Goal: Transaction & Acquisition: Purchase product/service

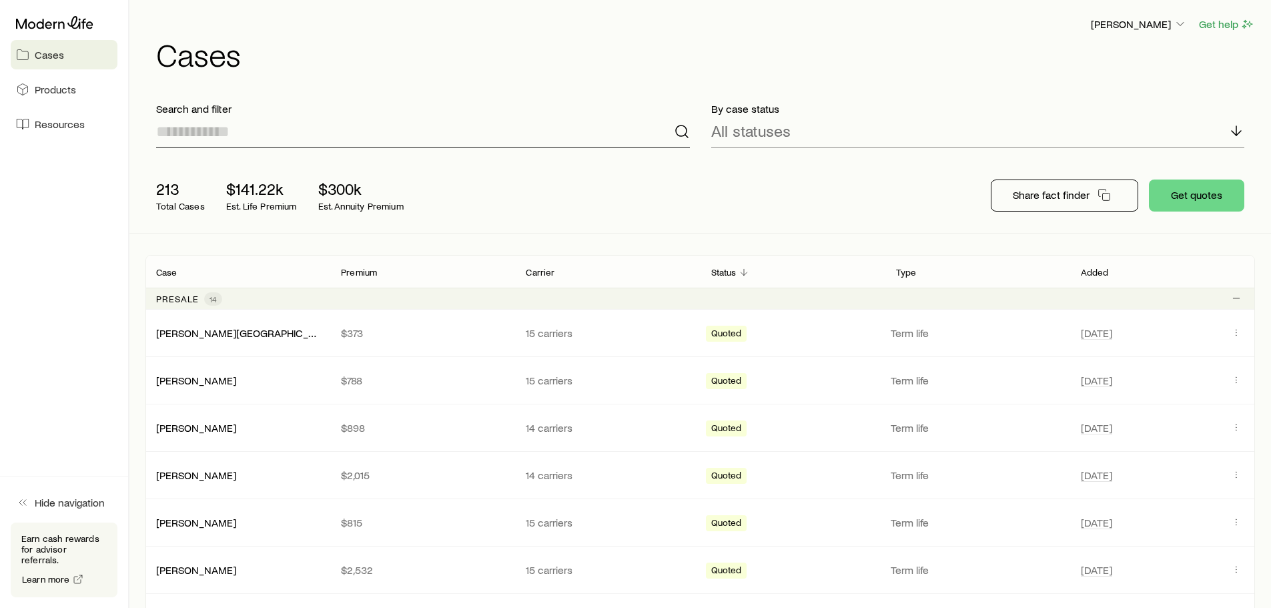
click at [256, 133] on input at bounding box center [423, 131] width 534 height 32
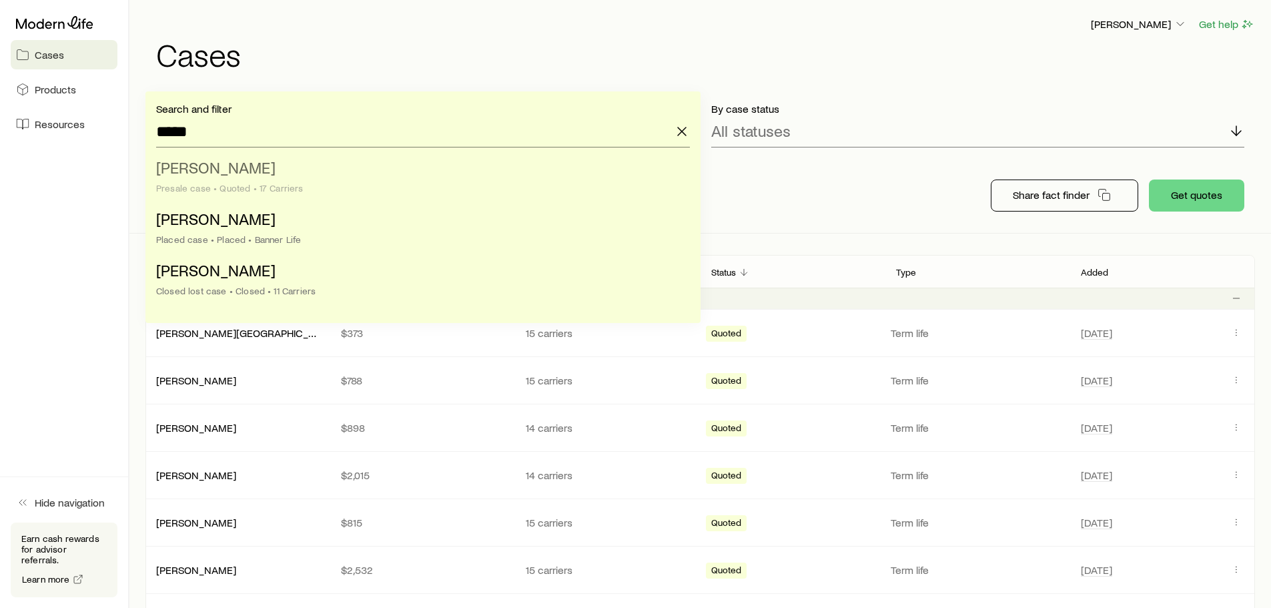
click at [288, 187] on div "Presale case • Quoted • 17 Carriers" at bounding box center [419, 188] width 526 height 11
type input "**********"
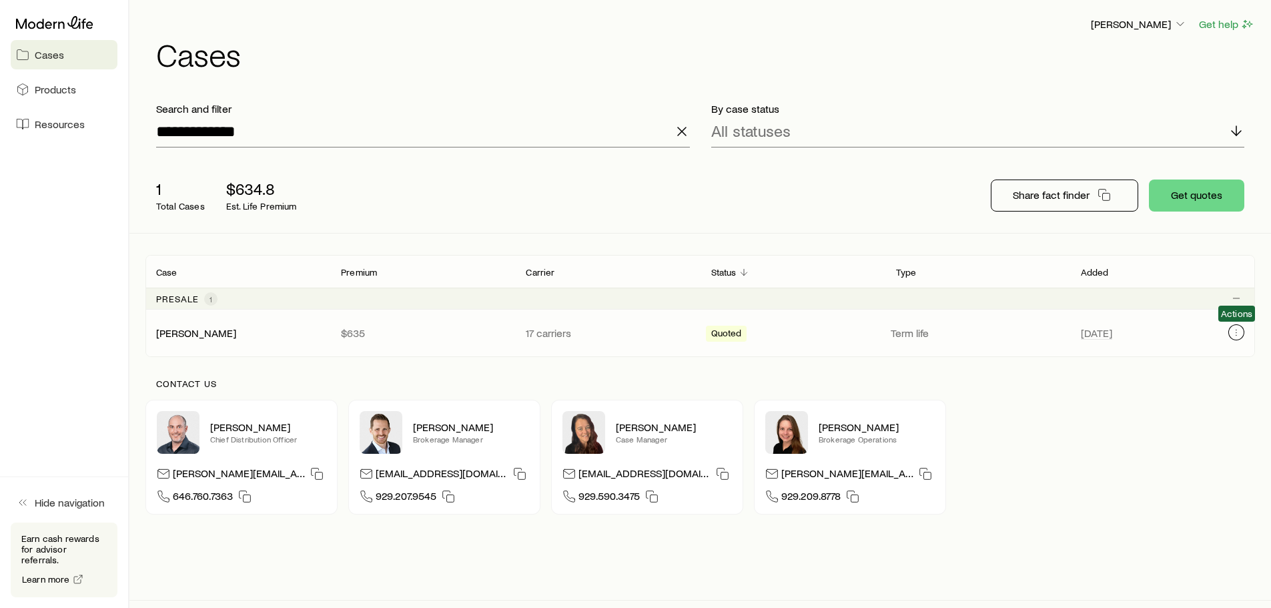
click at [1235, 338] on button "Client cases" at bounding box center [1236, 332] width 16 height 16
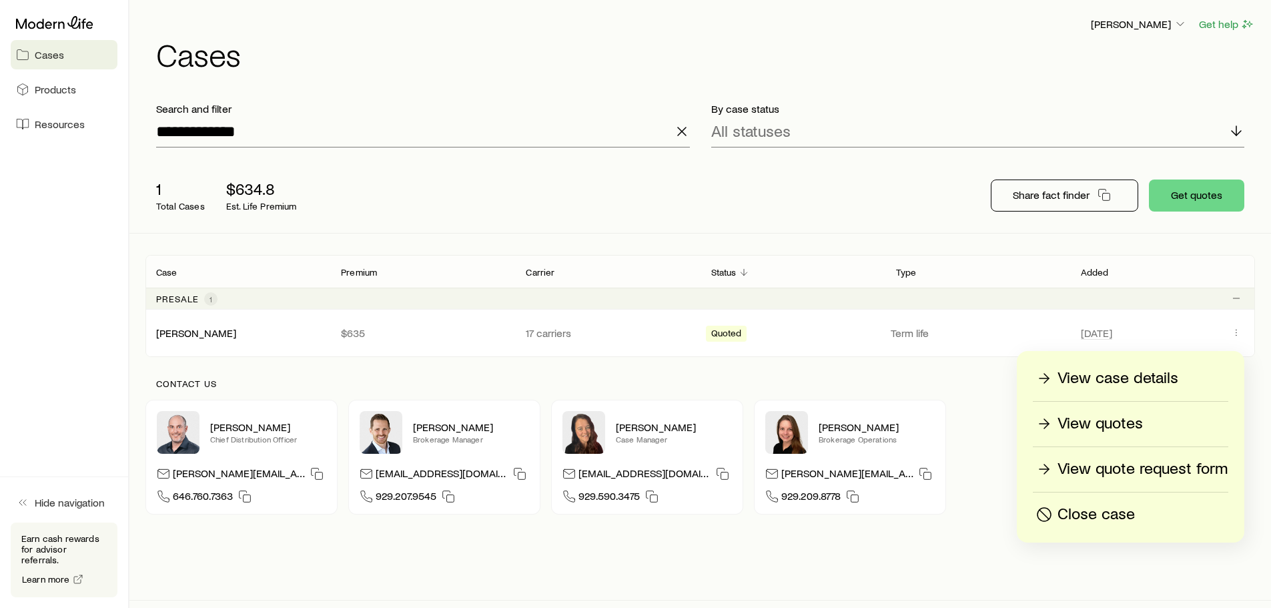
click at [1130, 422] on p "View quotes" at bounding box center [1099, 423] width 85 height 21
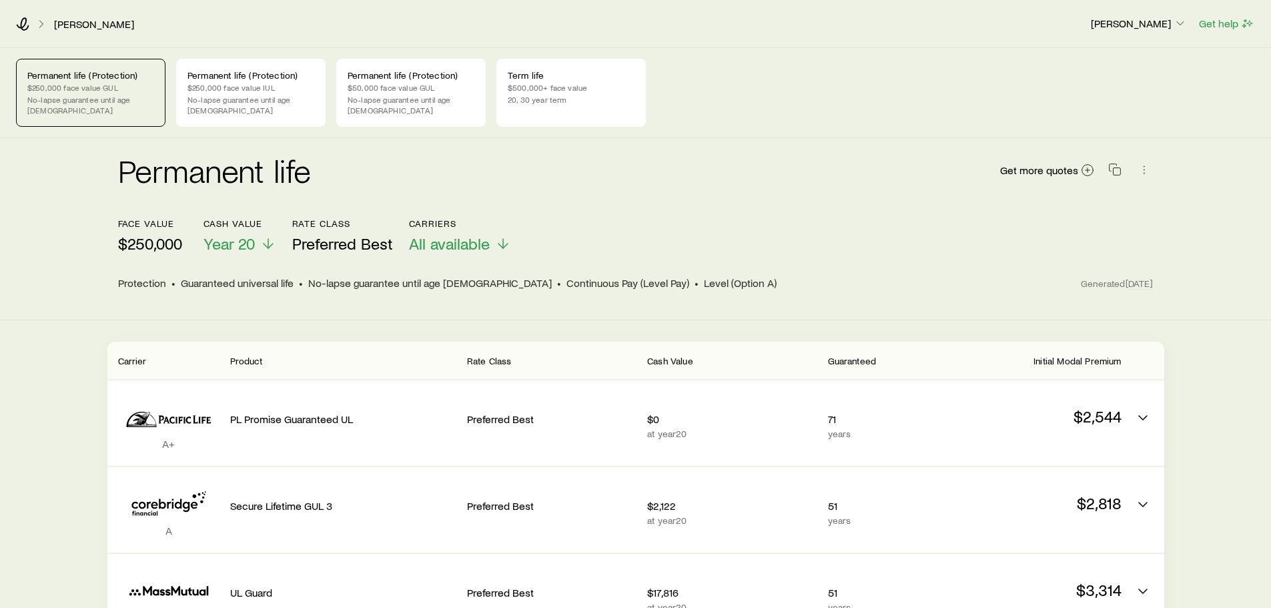
click at [162, 242] on div "face value $250,000" at bounding box center [150, 235] width 64 height 35
click at [157, 234] on p "$250,000" at bounding box center [150, 243] width 64 height 19
click at [1043, 168] on div "Get more quotes" at bounding box center [1076, 170] width 154 height 32
click at [1042, 165] on span "Get more quotes" at bounding box center [1039, 170] width 78 height 11
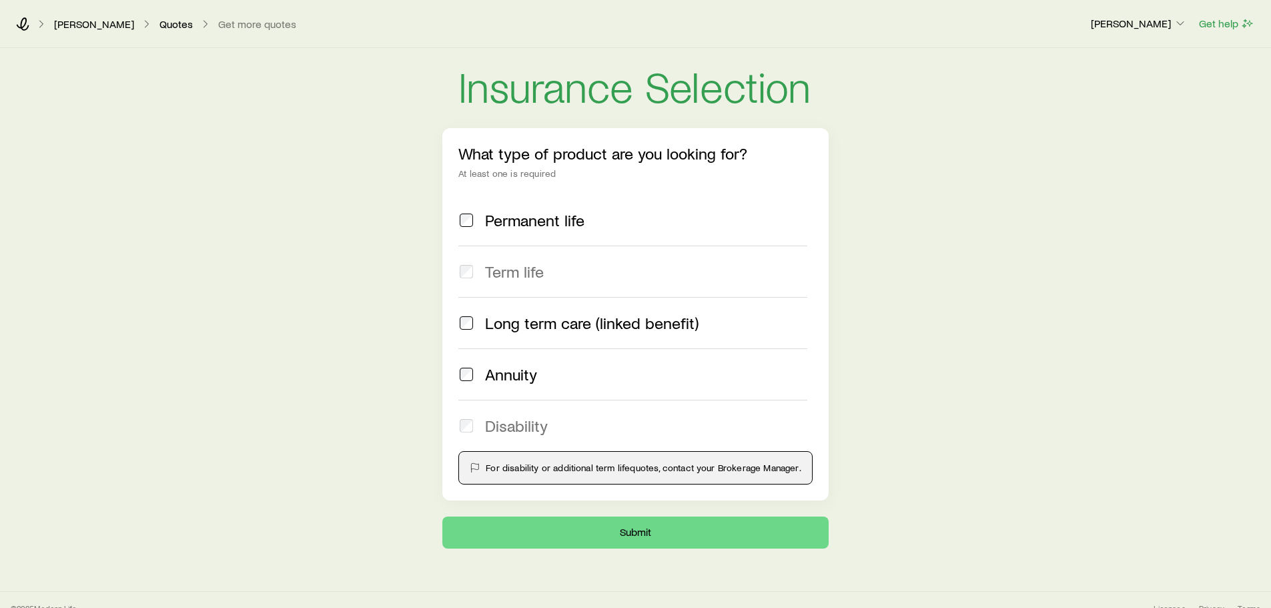
click at [502, 268] on span "Term life" at bounding box center [514, 271] width 59 height 19
click at [531, 532] on button "Submit" at bounding box center [635, 532] width 386 height 32
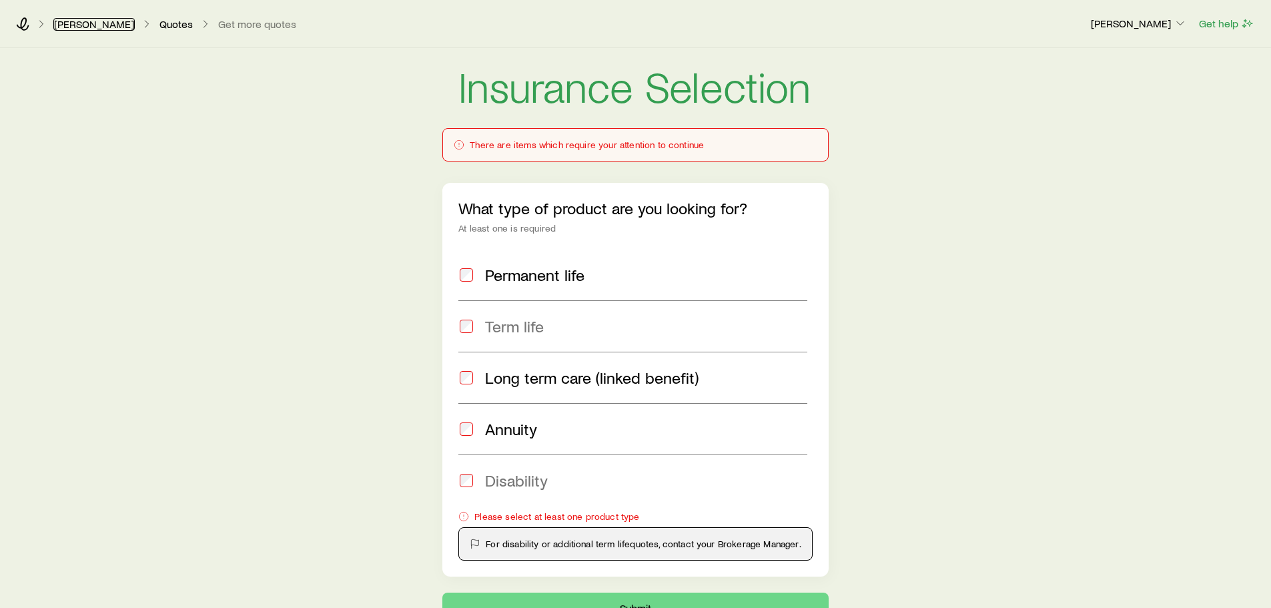
click at [75, 22] on link "[PERSON_NAME]" at bounding box center [93, 24] width 81 height 13
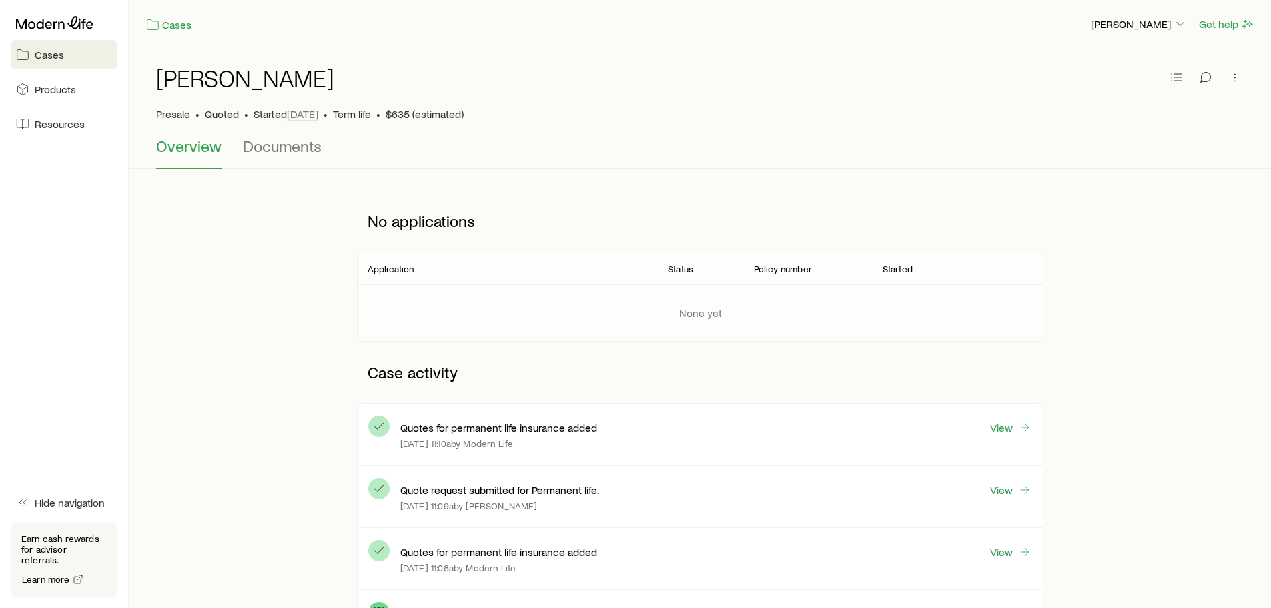
click at [61, 59] on span "Cases" at bounding box center [49, 54] width 29 height 13
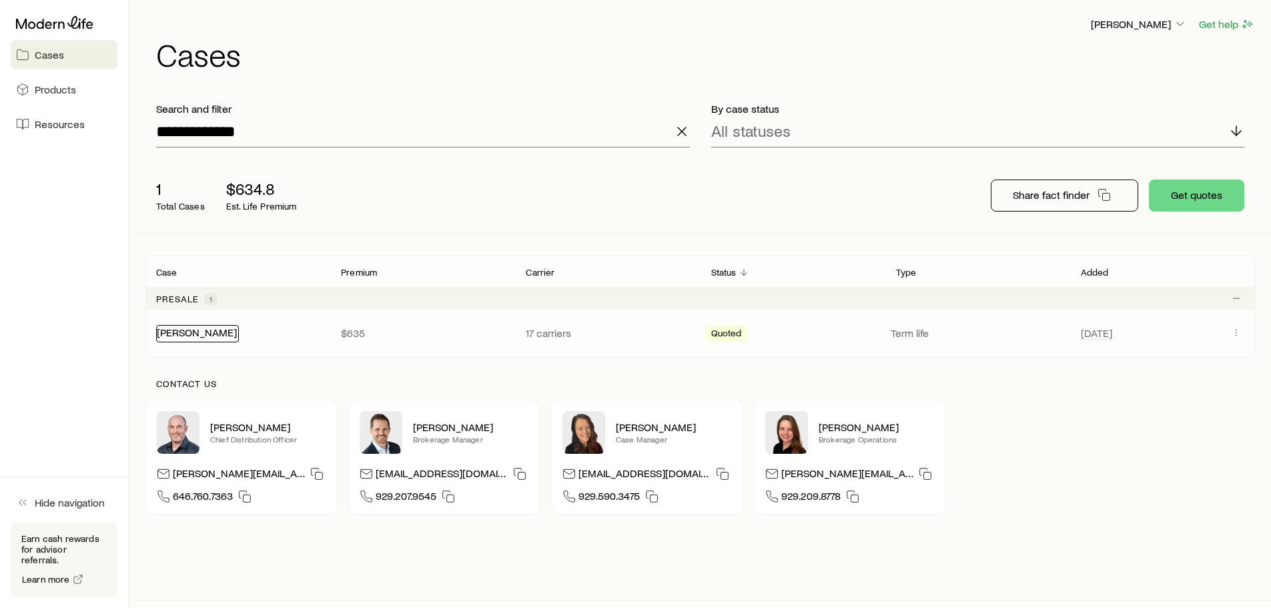
click at [201, 334] on link "[PERSON_NAME]" at bounding box center [197, 332] width 80 height 13
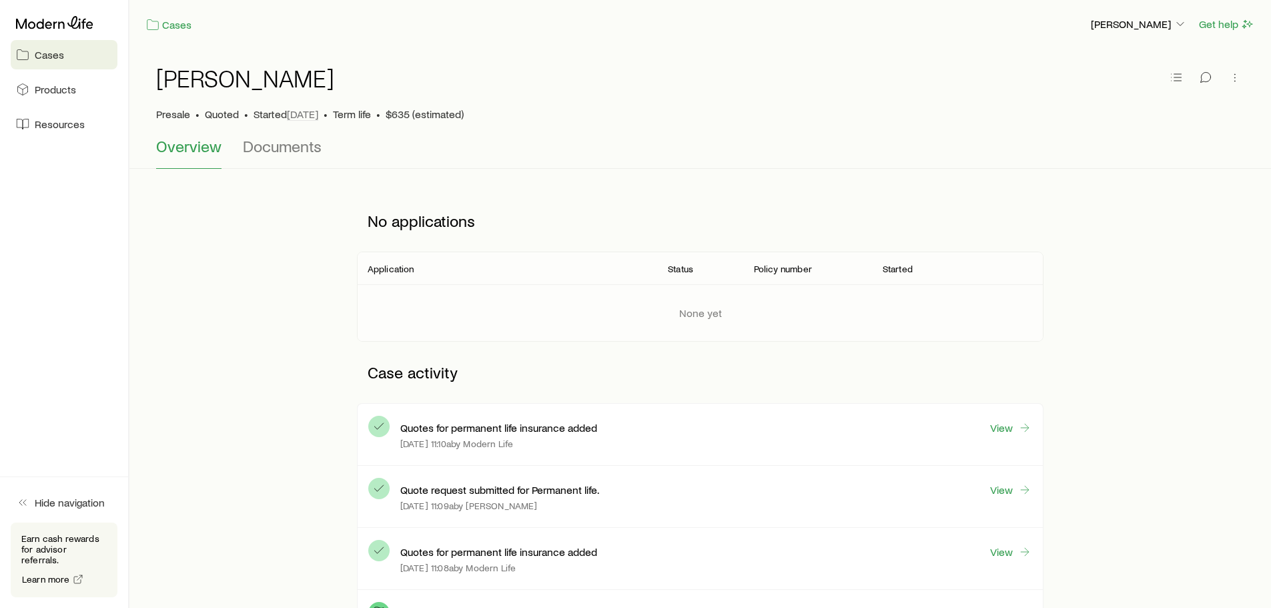
click at [46, 53] on span "Cases" at bounding box center [49, 54] width 29 height 13
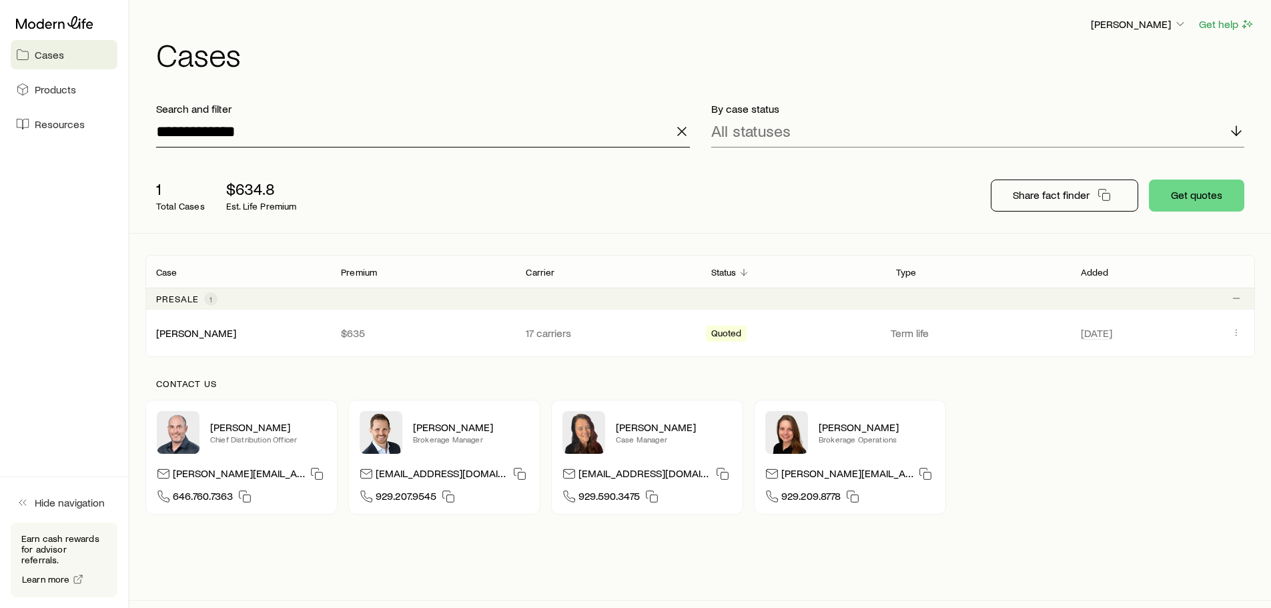
click at [302, 127] on input "**********" at bounding box center [423, 131] width 534 height 32
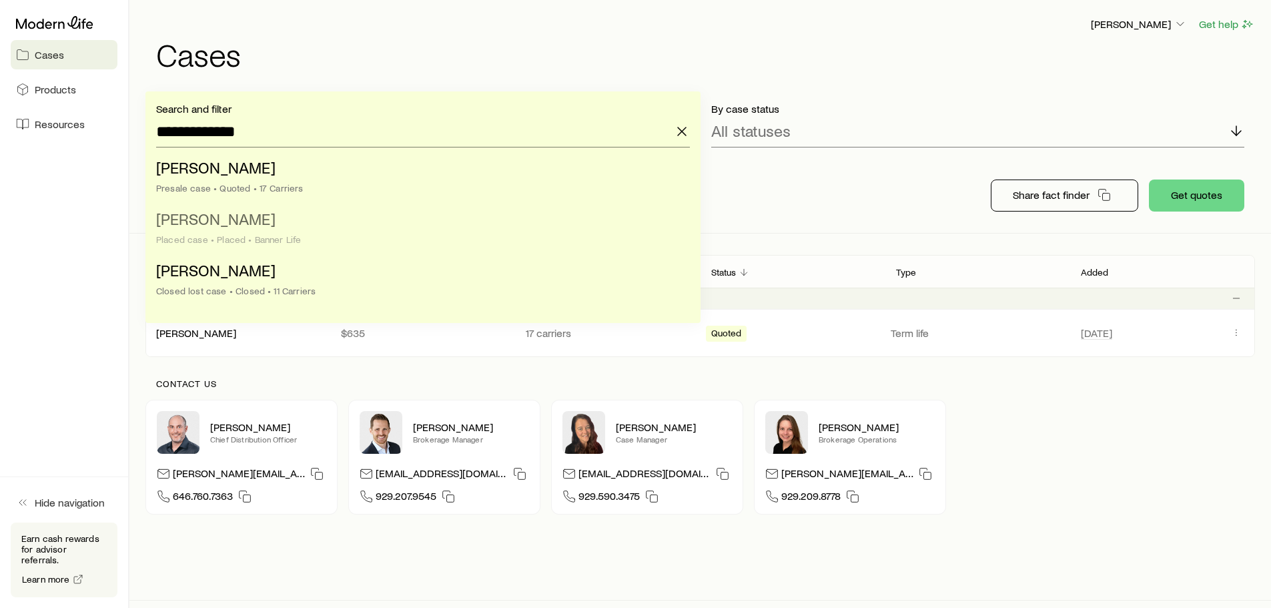
click at [281, 242] on div "Placed case • Placed • Banner Life" at bounding box center [419, 239] width 526 height 11
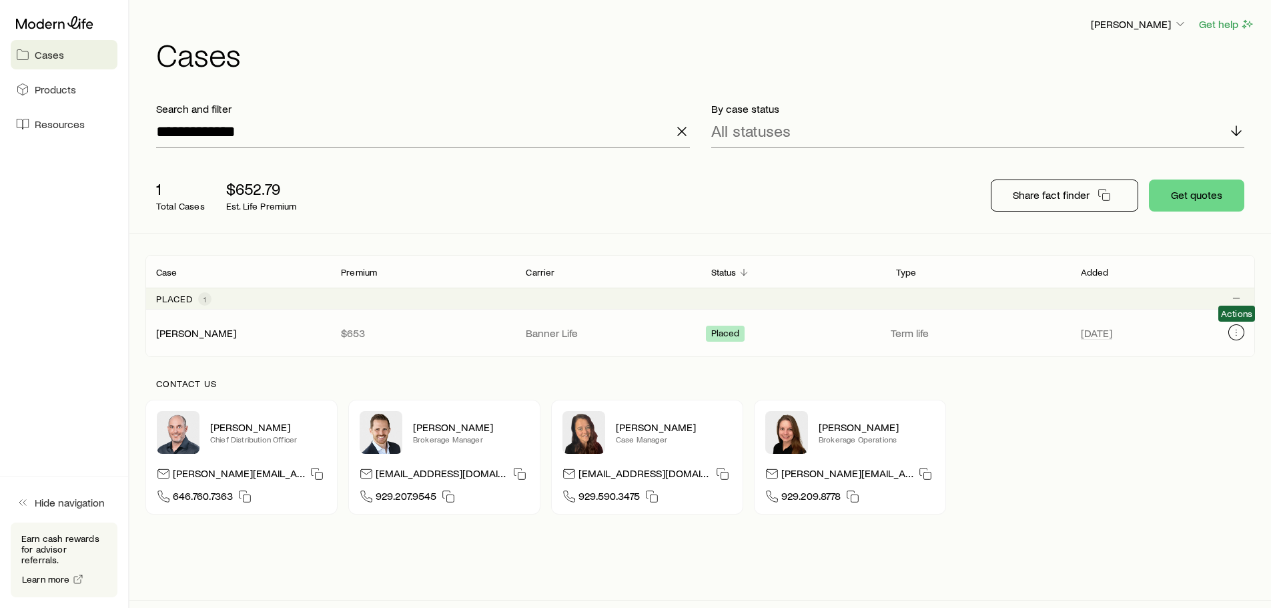
click at [1239, 330] on icon "Client cases" at bounding box center [1236, 332] width 11 height 11
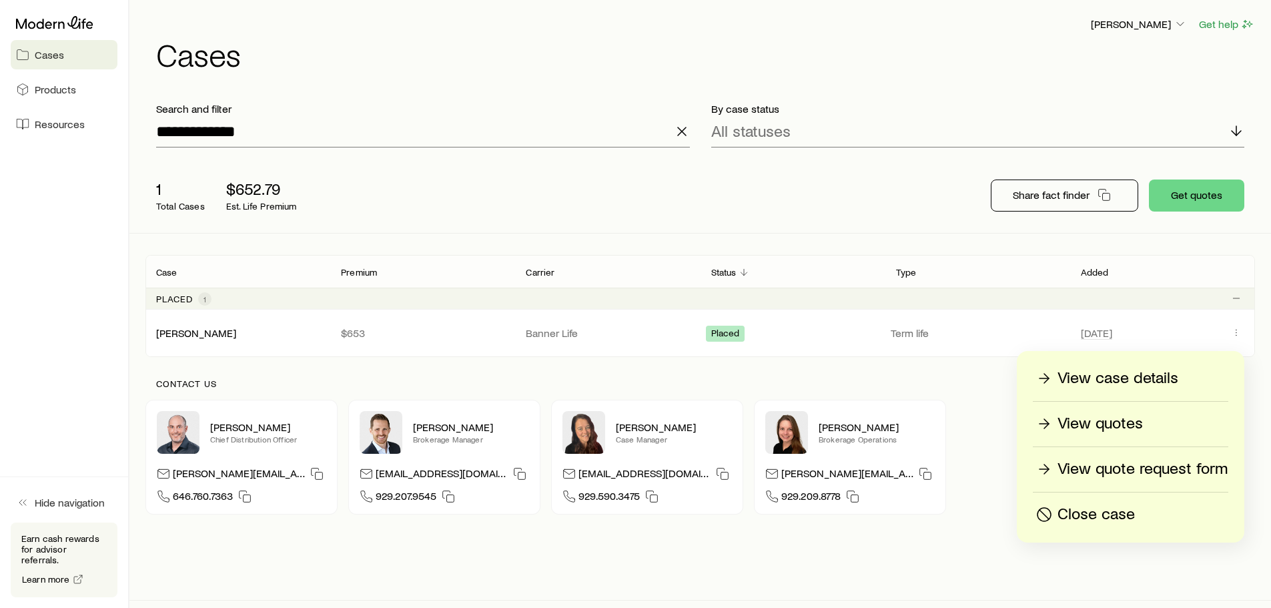
click at [1107, 424] on p "View quotes" at bounding box center [1099, 423] width 85 height 21
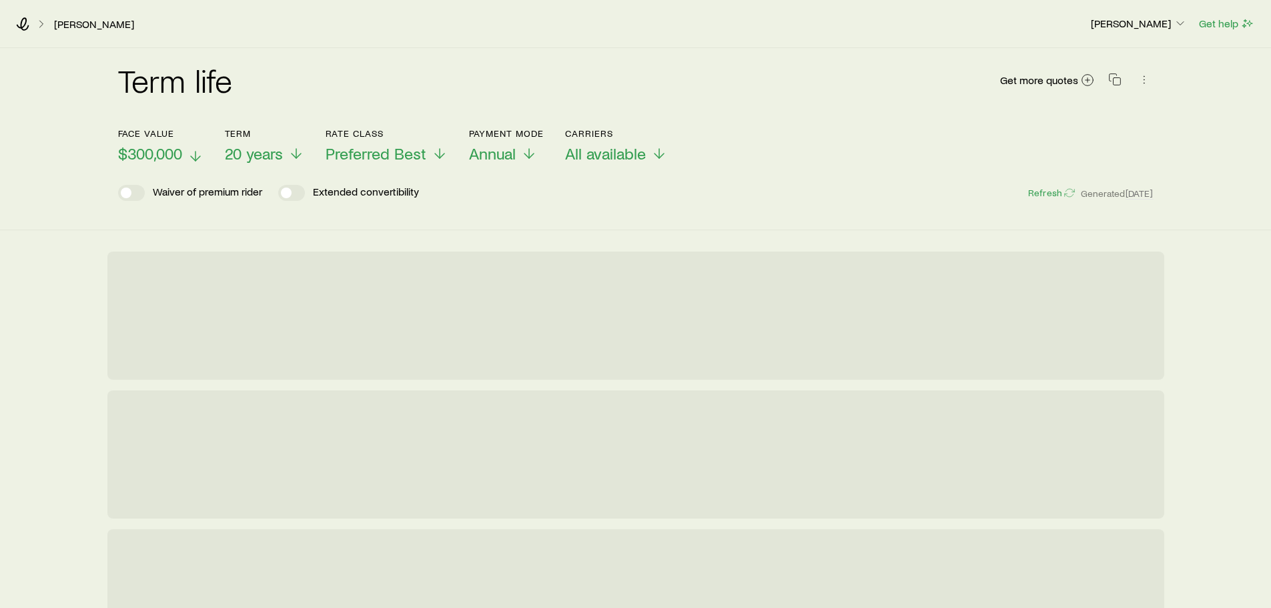
click at [168, 143] on button "Face value $300,000" at bounding box center [160, 145] width 85 height 35
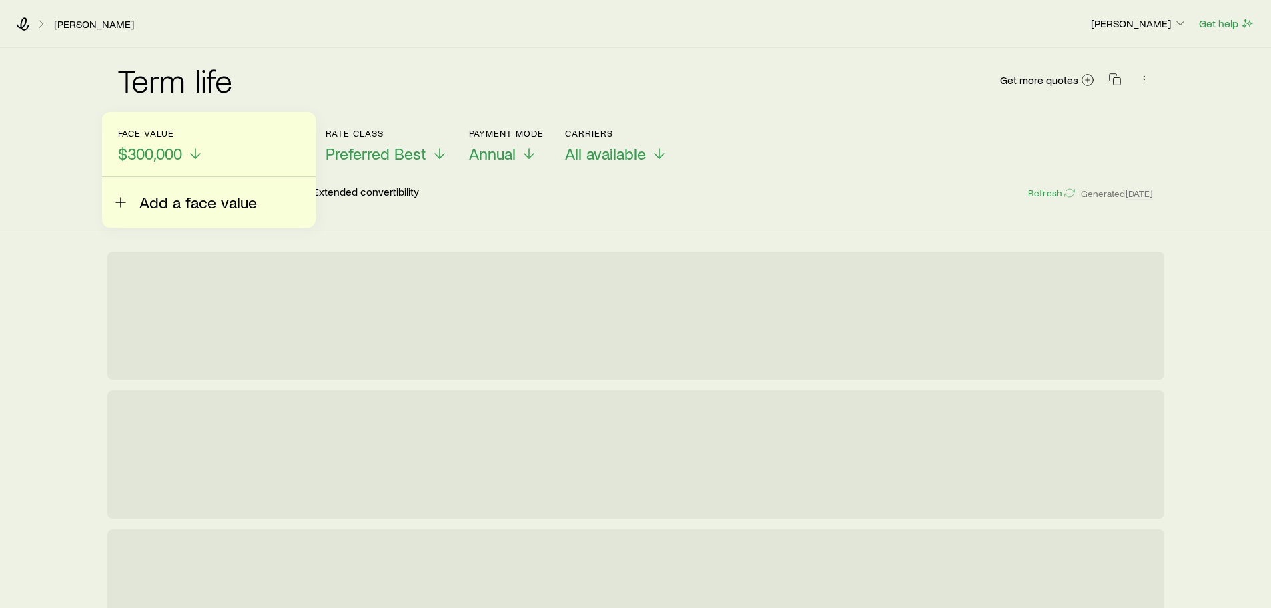
click at [164, 201] on span "Add a face value" at bounding box center [197, 202] width 117 height 19
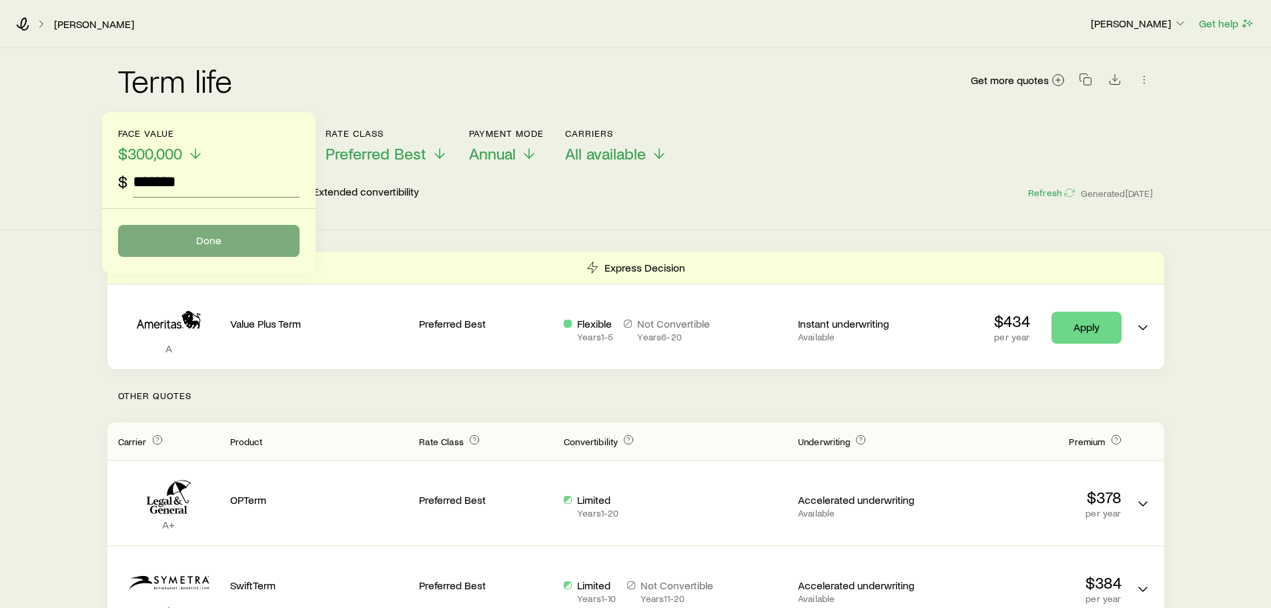
type input "*******"
click at [203, 243] on button "Done" at bounding box center [208, 241] width 181 height 32
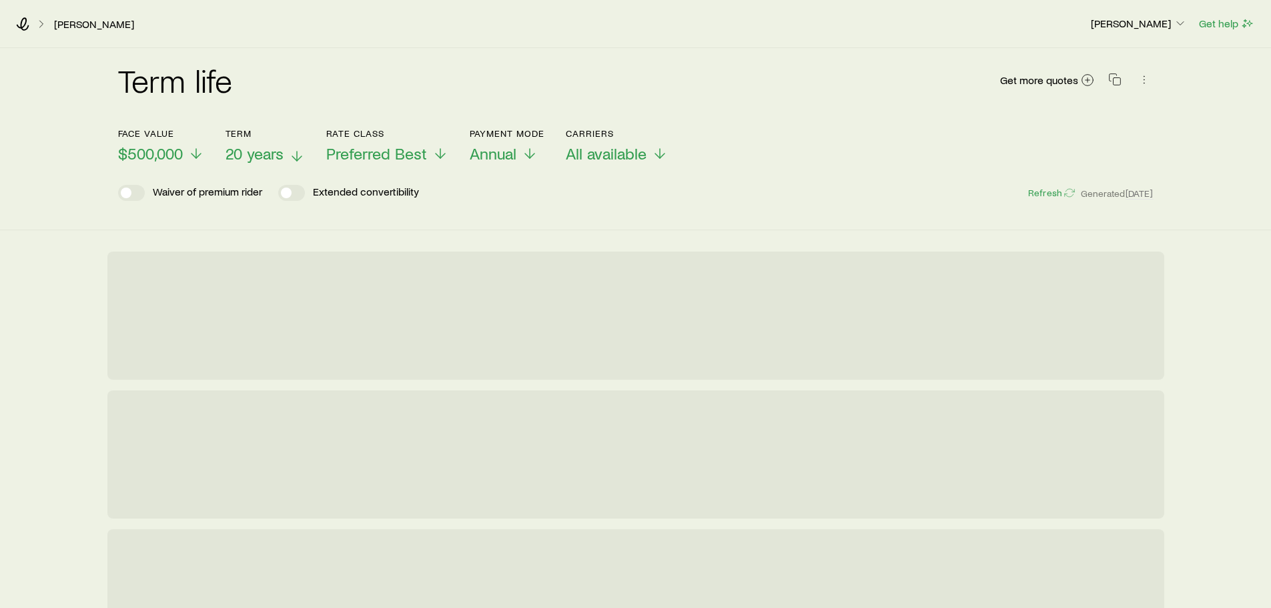
click at [262, 155] on span "20 years" at bounding box center [254, 153] width 58 height 19
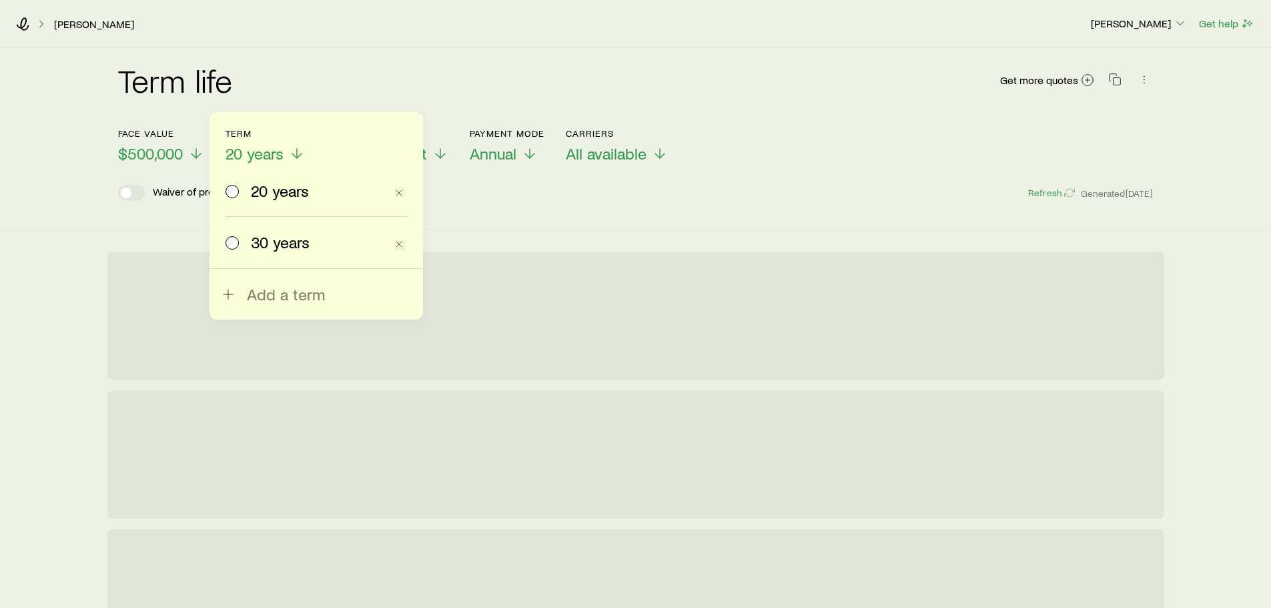
click at [264, 239] on span "30 years" at bounding box center [280, 242] width 59 height 19
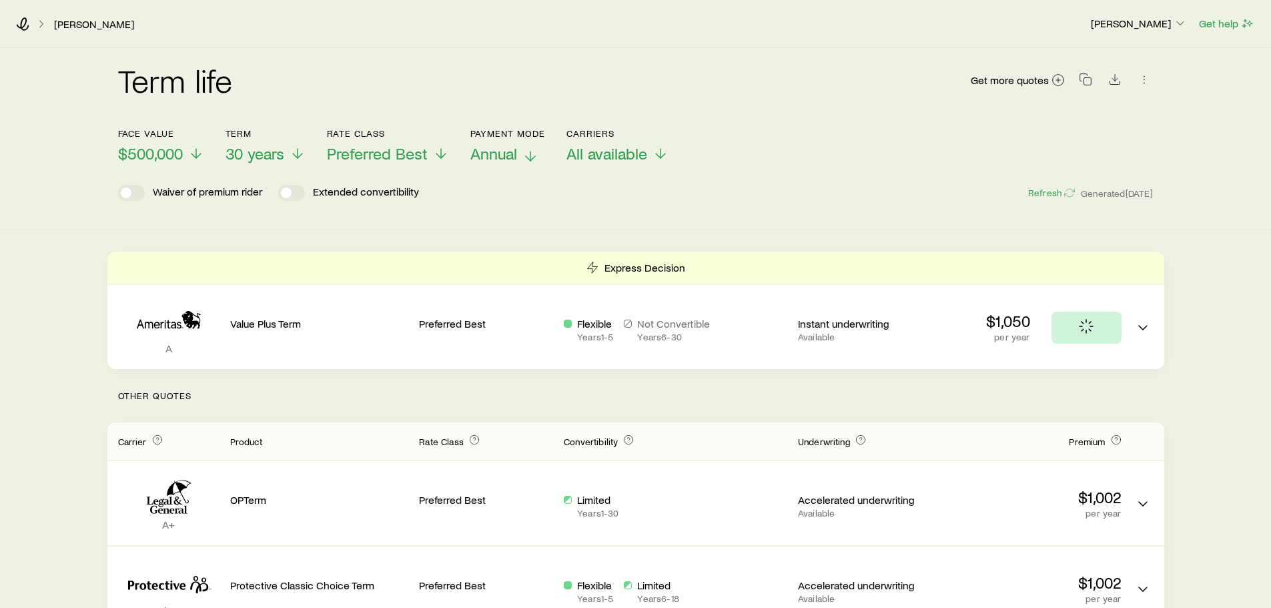
click at [520, 151] on p "Annual" at bounding box center [507, 153] width 75 height 19
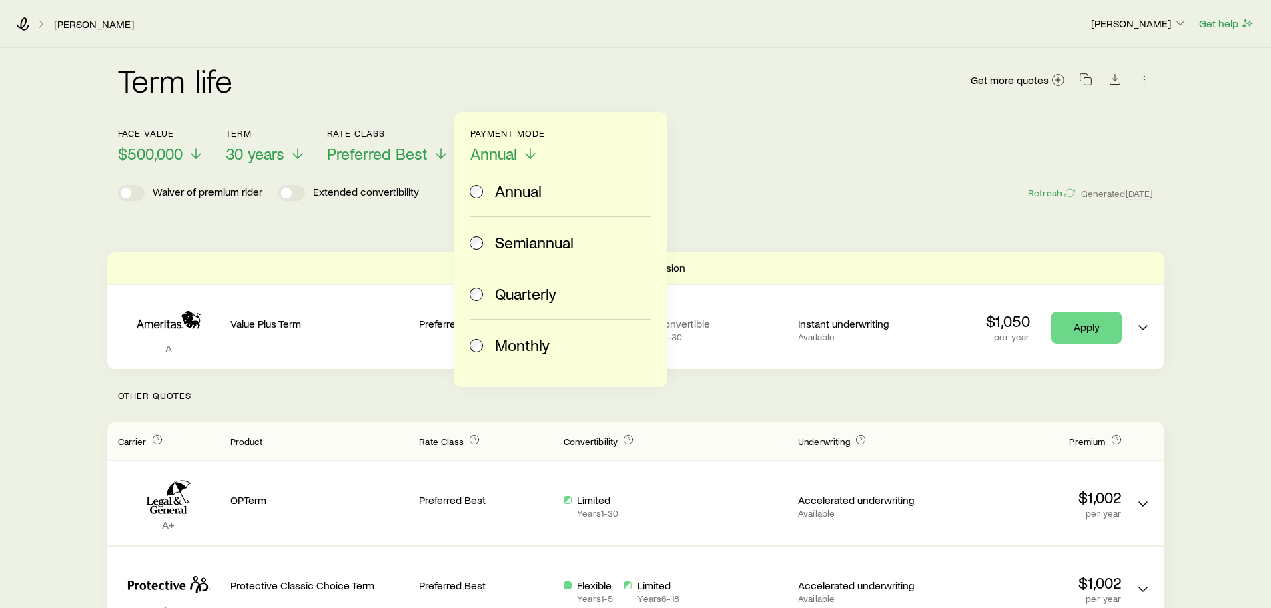
click at [512, 340] on span "Monthly" at bounding box center [522, 345] width 55 height 19
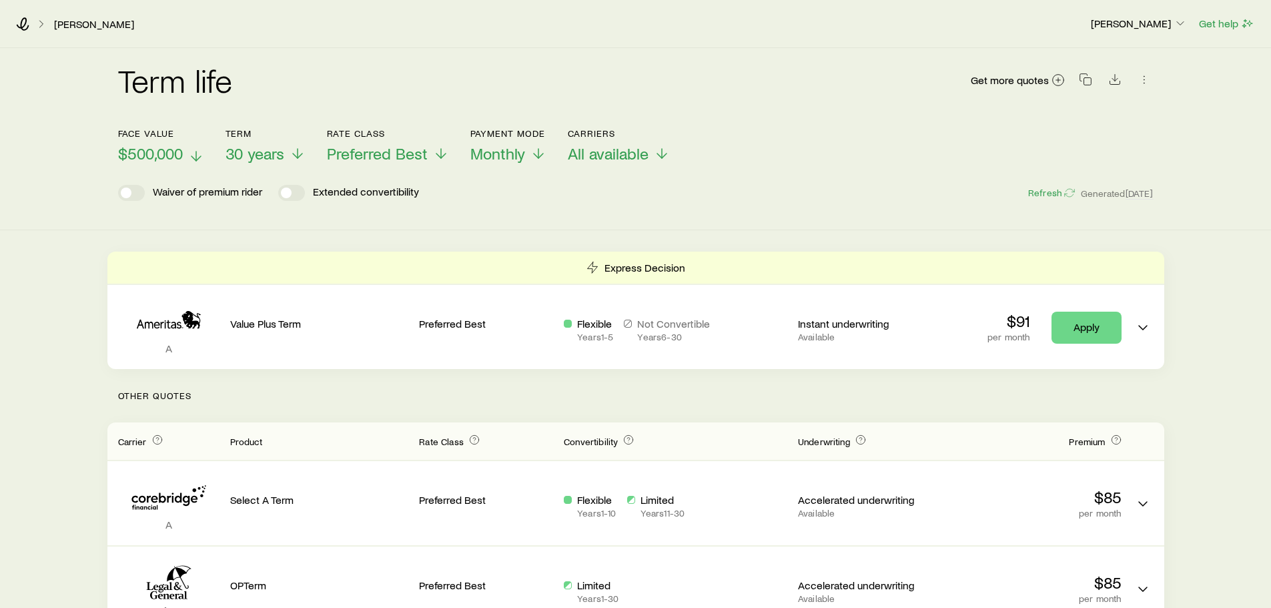
click at [171, 161] on span "$500,000" at bounding box center [150, 153] width 65 height 19
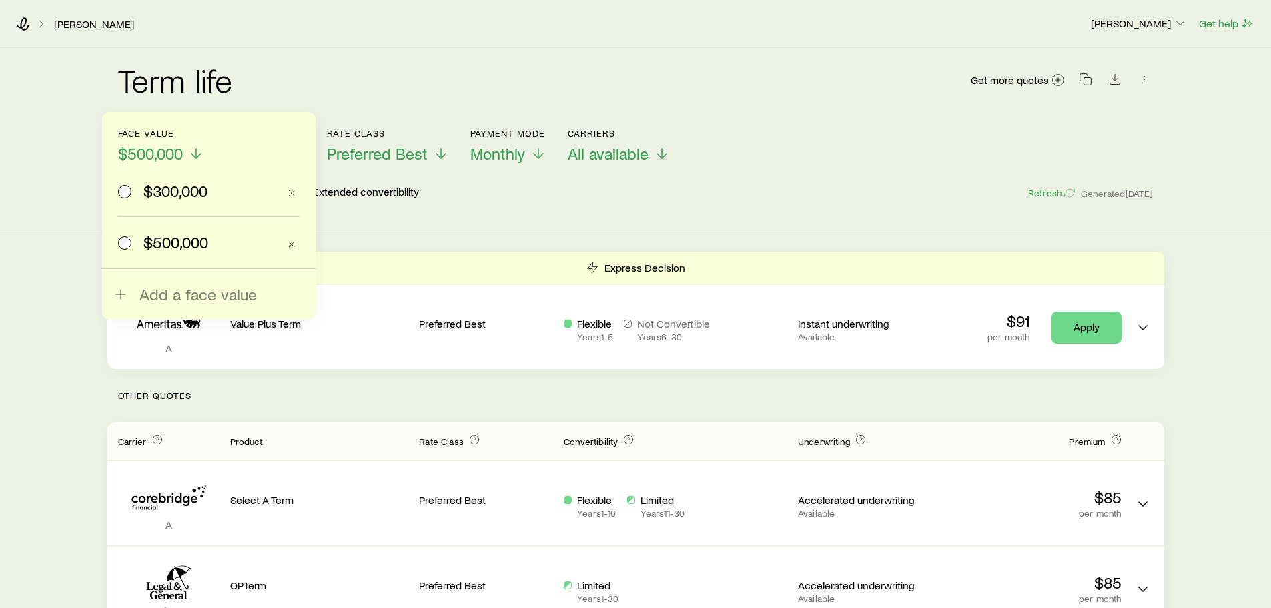
click at [158, 199] on span "$300,000" at bounding box center [175, 190] width 64 height 19
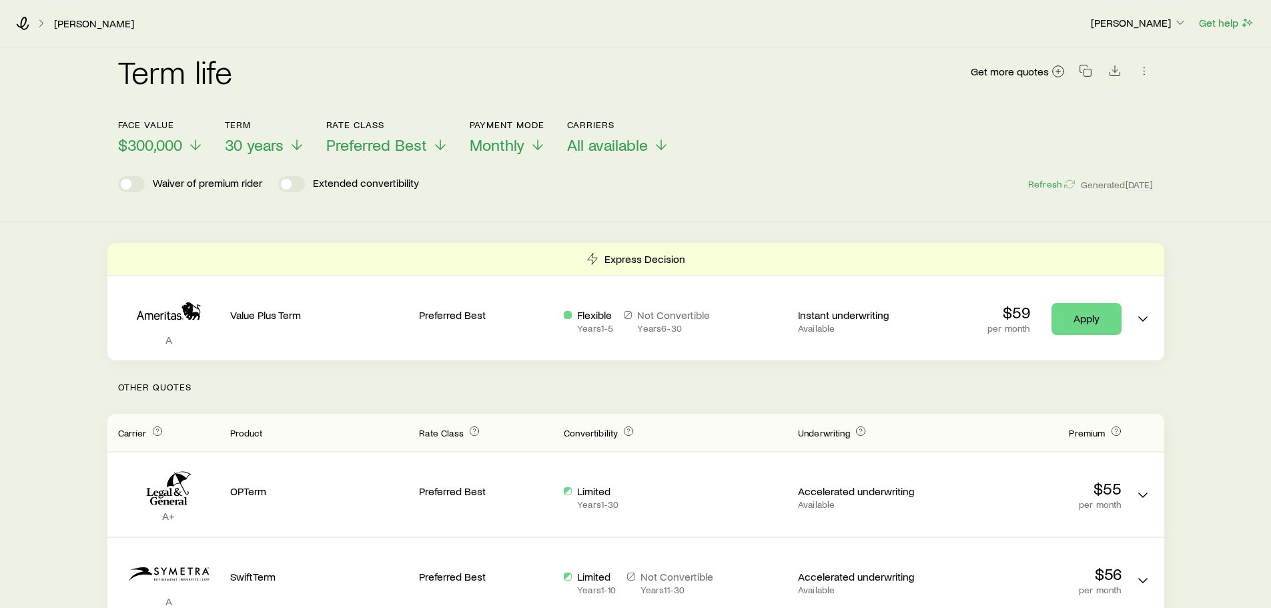
scroll to position [67, 0]
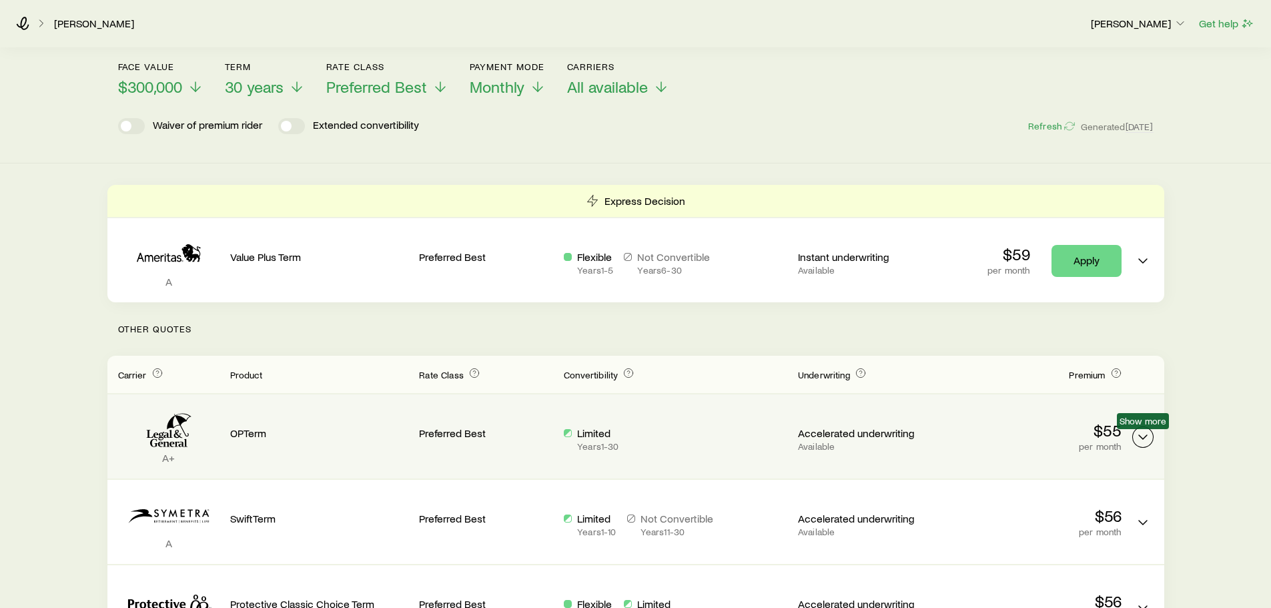
click at [1150, 437] on icon "Term quotes" at bounding box center [1143, 437] width 16 height 16
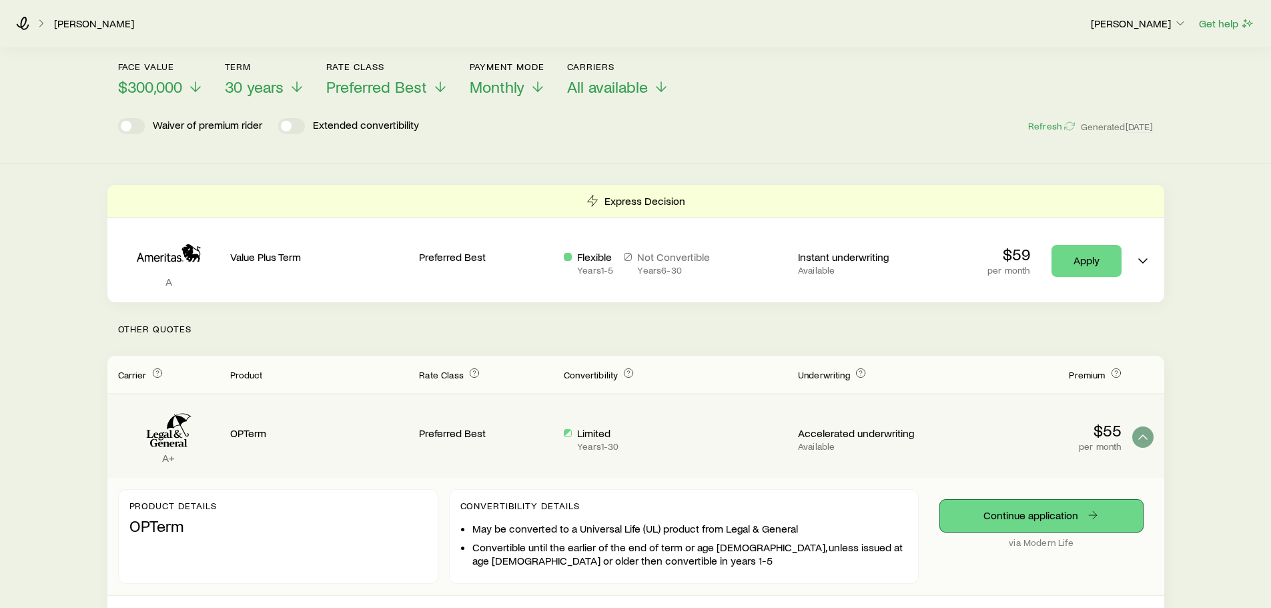
click at [1023, 511] on link "Continue application" at bounding box center [1041, 516] width 203 height 32
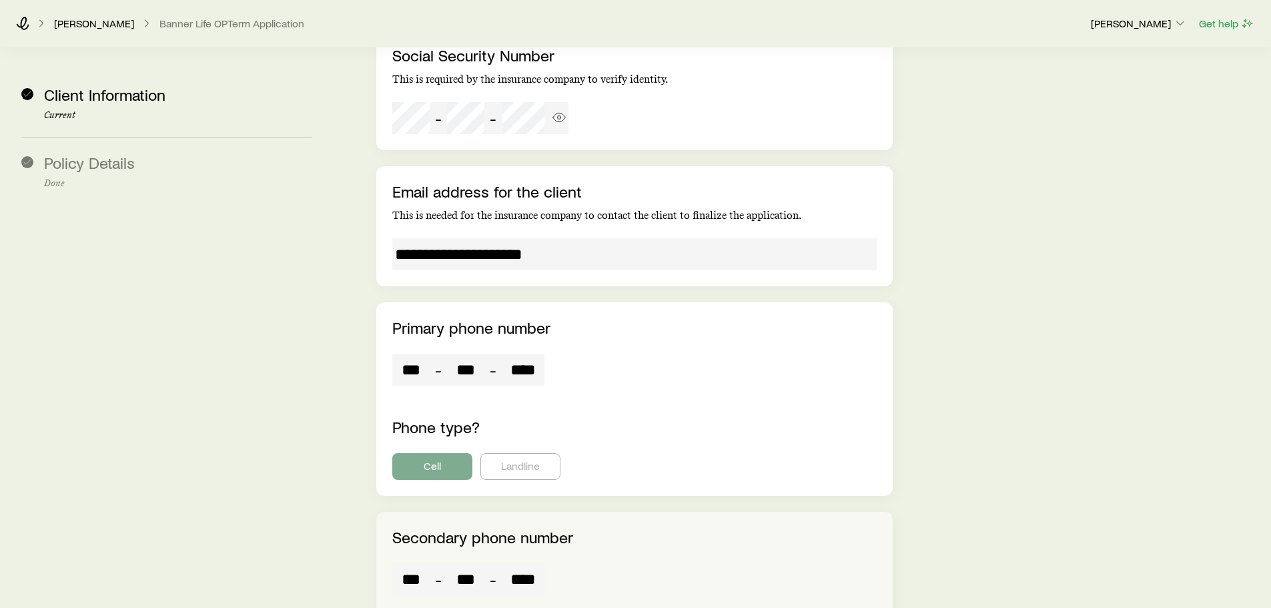
scroll to position [1534, 0]
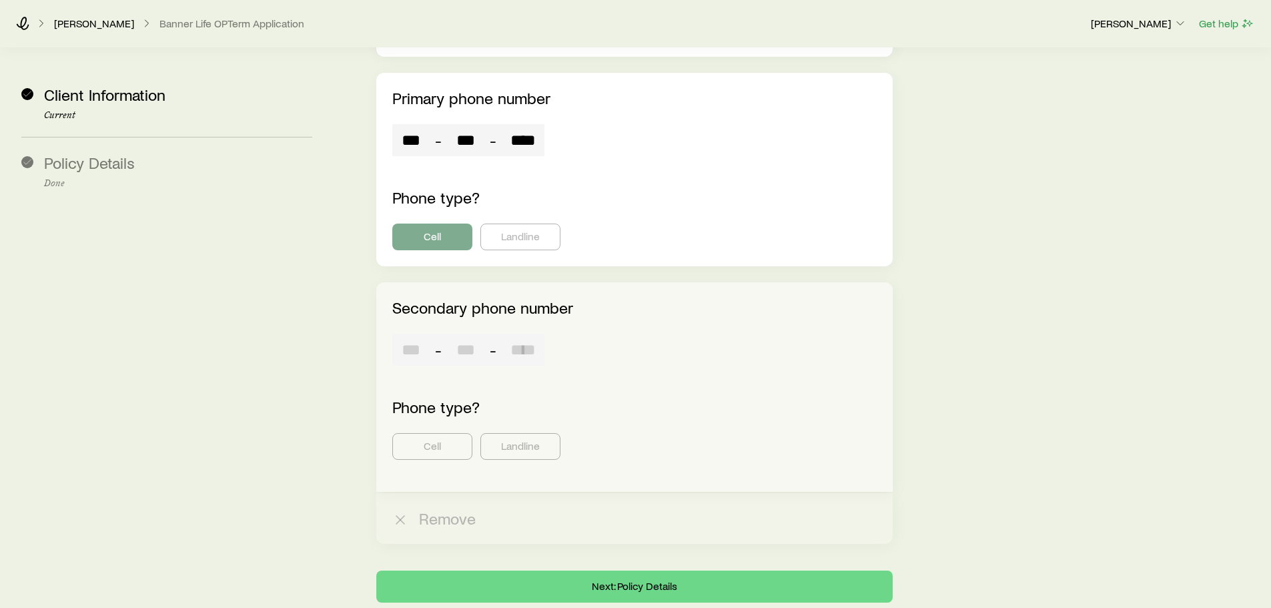
click at [418, 334] on input "tel" at bounding box center [410, 350] width 37 height 32
click at [634, 570] on button "Next: Policy Details" at bounding box center [634, 586] width 516 height 32
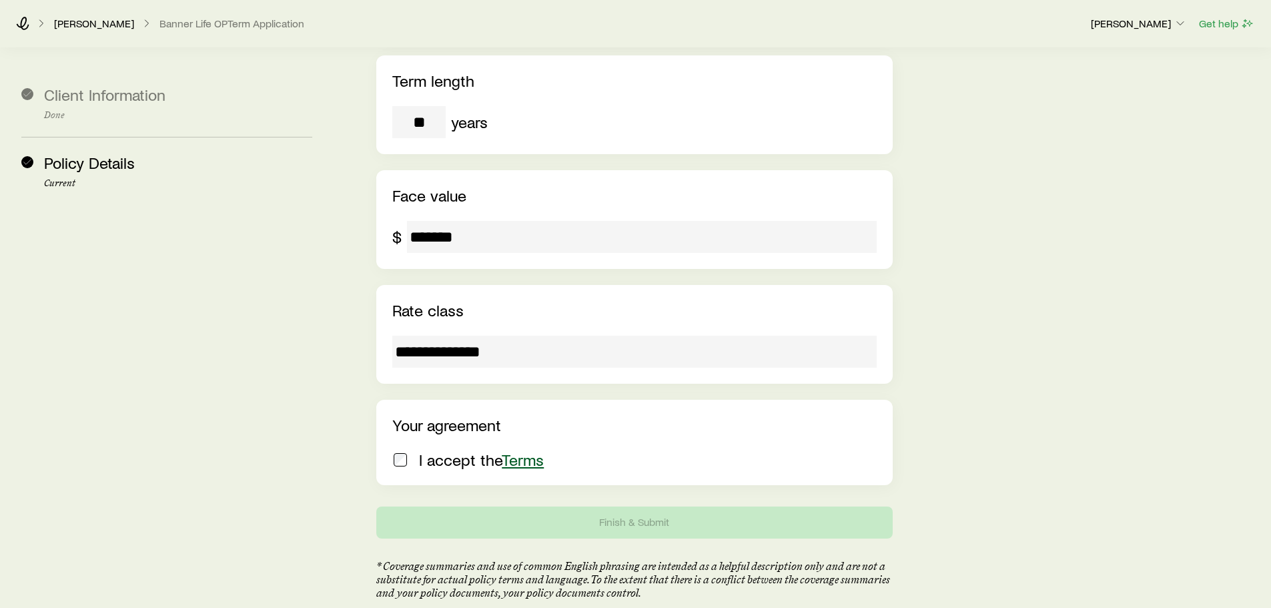
scroll to position [450, 0]
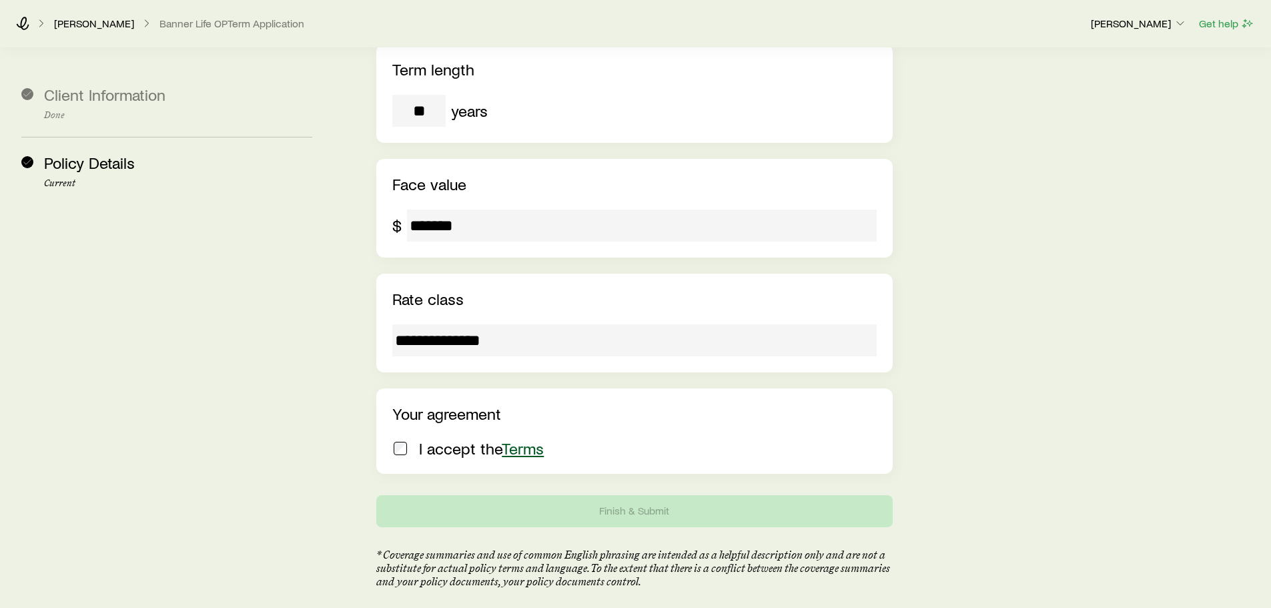
click at [427, 439] on p "I accept the Terms" at bounding box center [481, 448] width 125 height 19
click at [539, 548] on p "* Coverage summaries and use of common English phrasing are intended as a helpf…" at bounding box center [634, 568] width 516 height 40
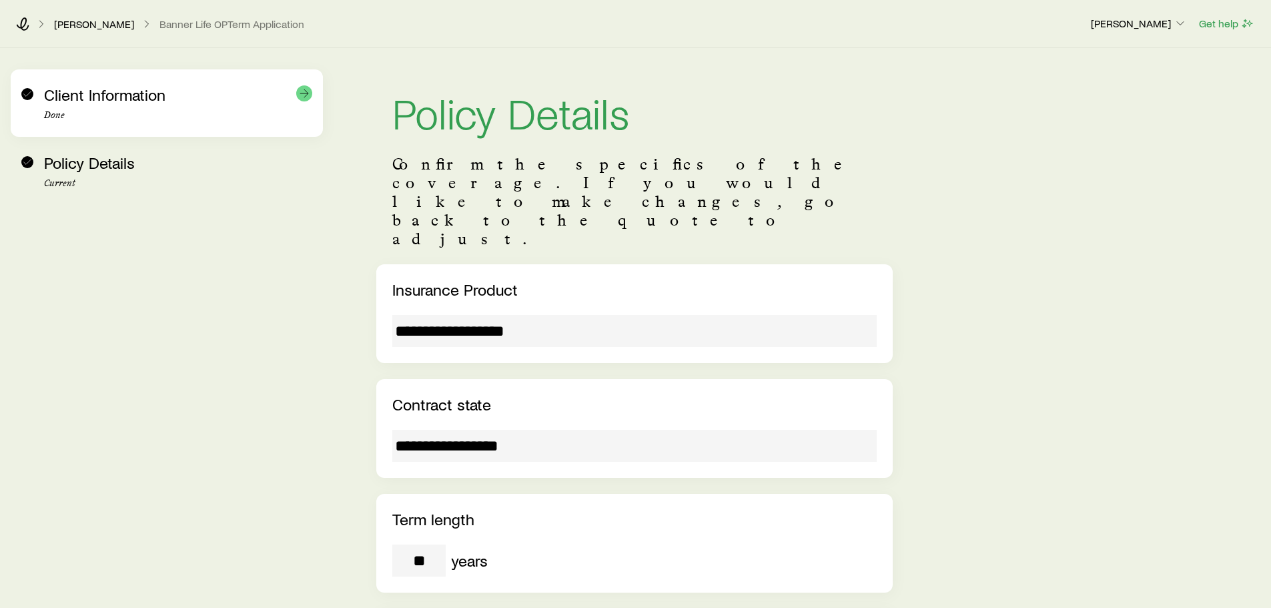
click at [145, 80] on div "Client Information Done" at bounding box center [166, 102] width 291 height 67
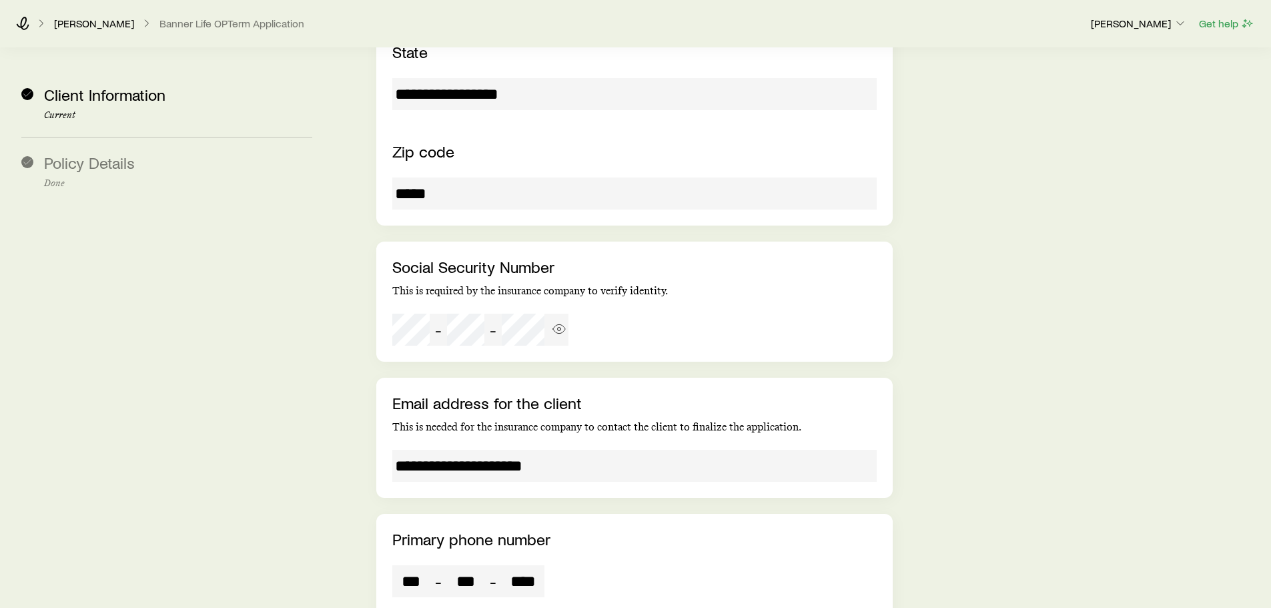
scroll to position [1567, 0]
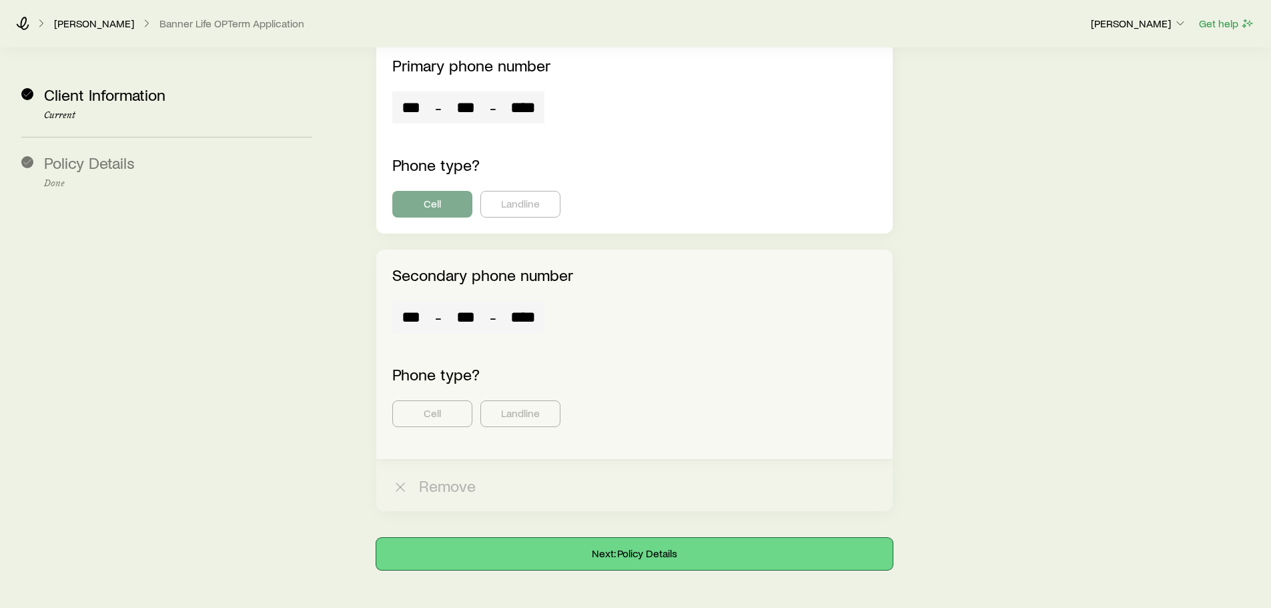
click at [501, 538] on button "Next: Policy Details" at bounding box center [634, 554] width 516 height 32
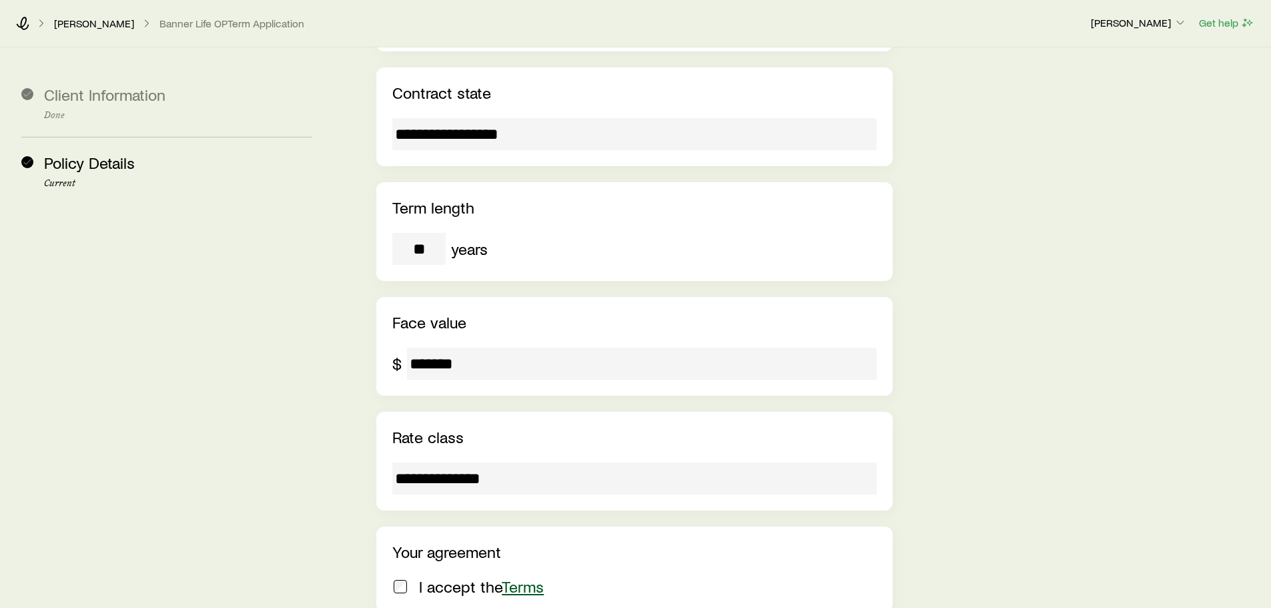
scroll to position [450, 0]
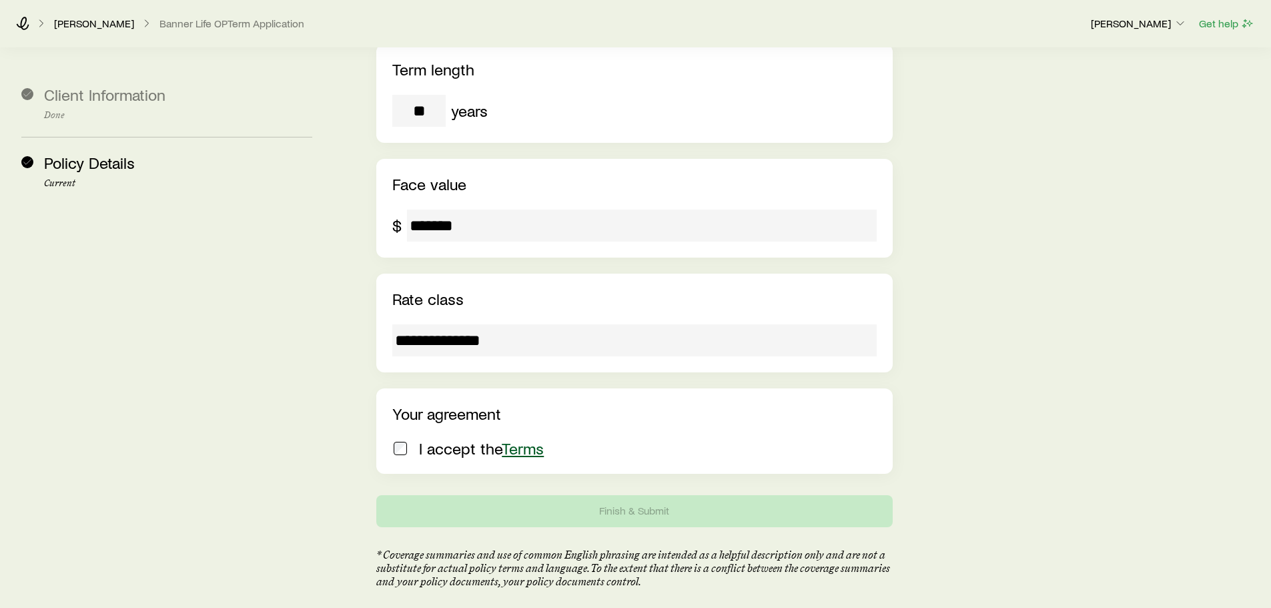
click at [415, 439] on div "I accept the Terms" at bounding box center [631, 448] width 478 height 19
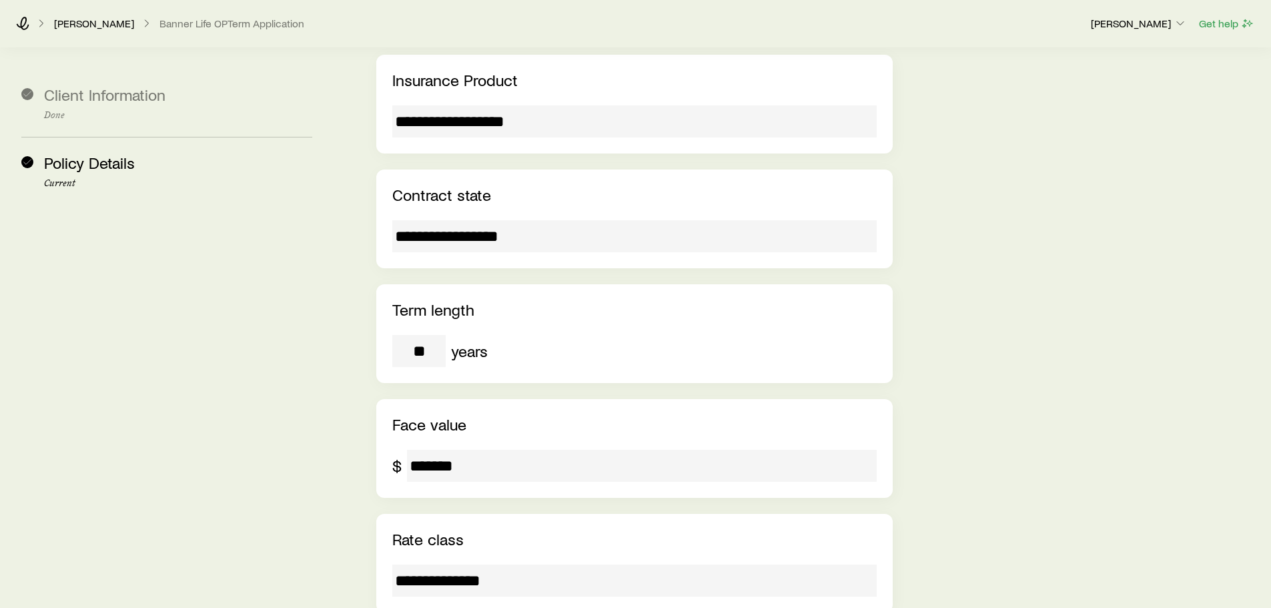
scroll to position [0, 0]
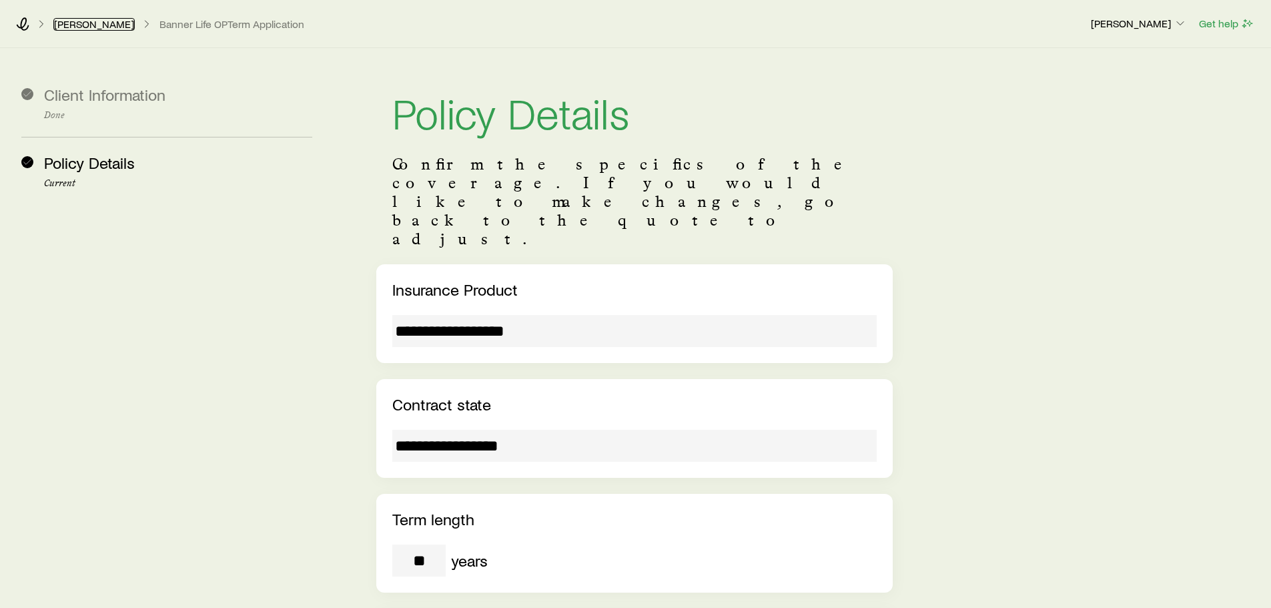
click at [55, 25] on link "[PERSON_NAME]" at bounding box center [93, 24] width 81 height 13
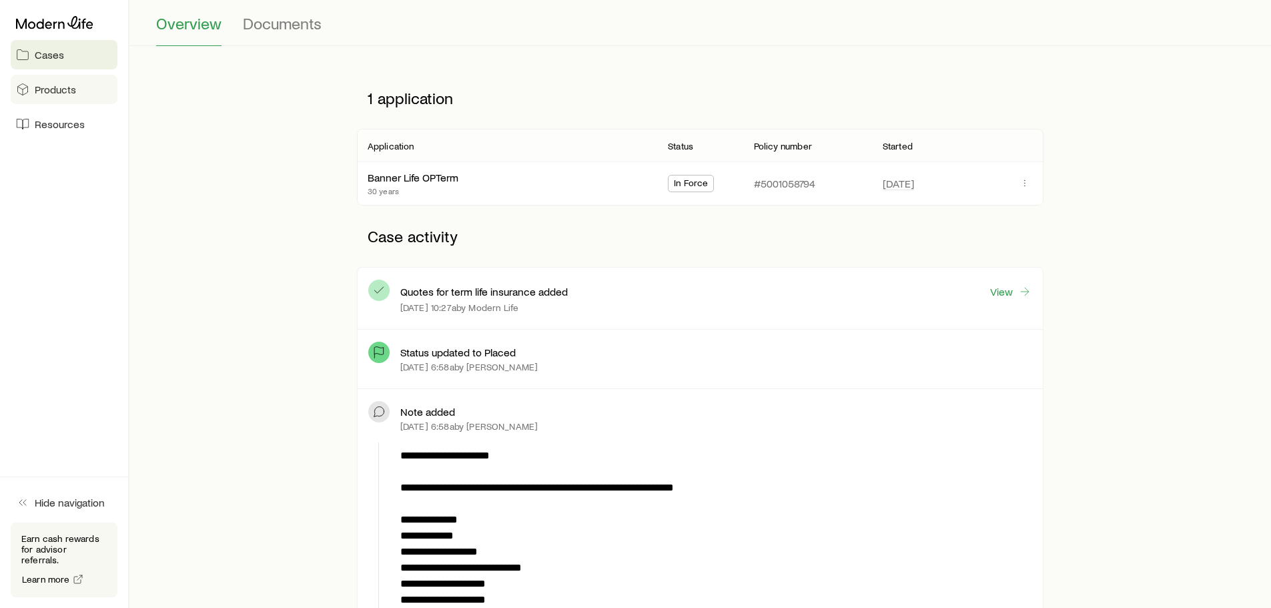
scroll to position [133, 0]
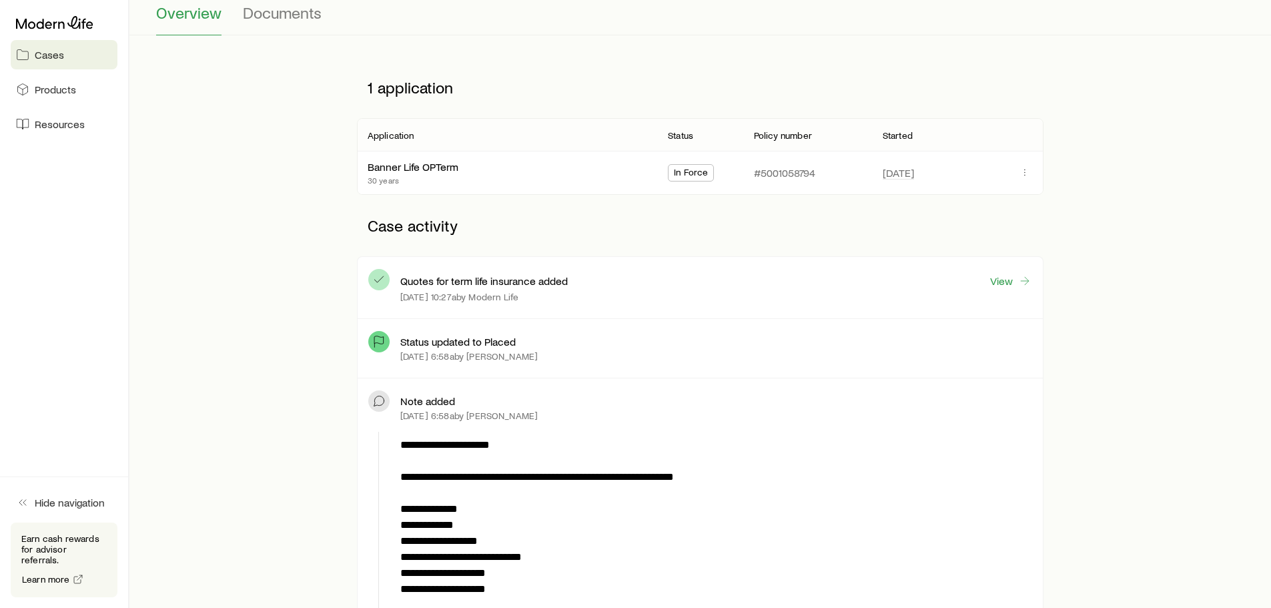
click at [47, 51] on span "Cases" at bounding box center [49, 54] width 29 height 13
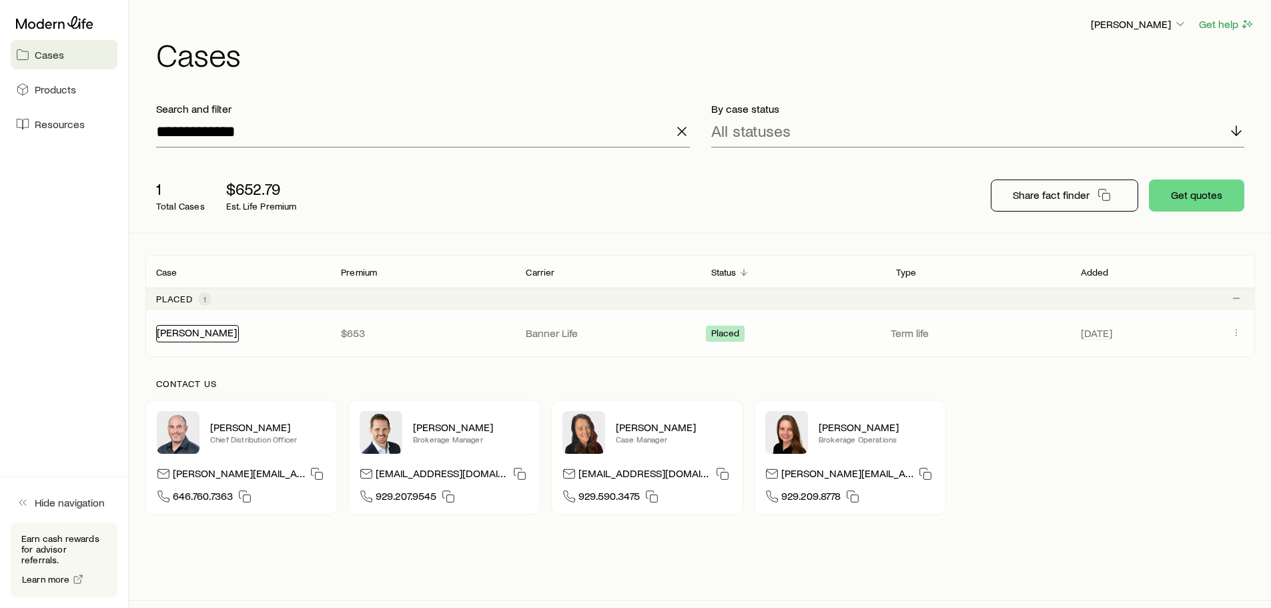
click at [205, 335] on link "[PERSON_NAME]" at bounding box center [197, 332] width 80 height 13
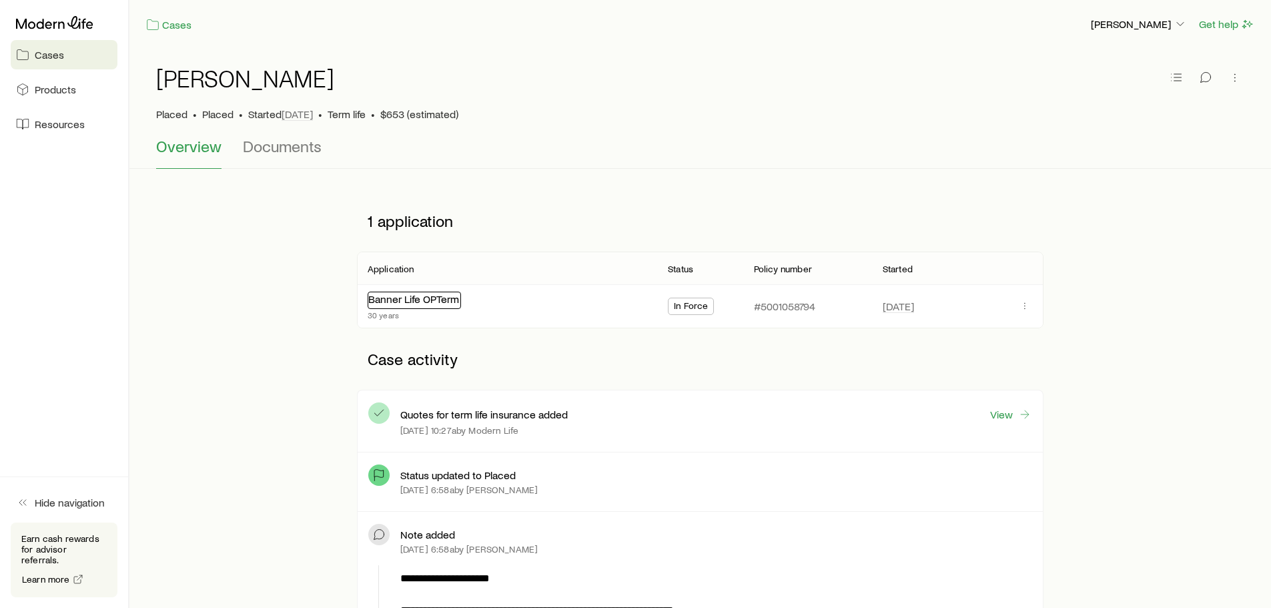
click at [434, 298] on link "Banner Life OPTerm" at bounding box center [413, 298] width 91 height 13
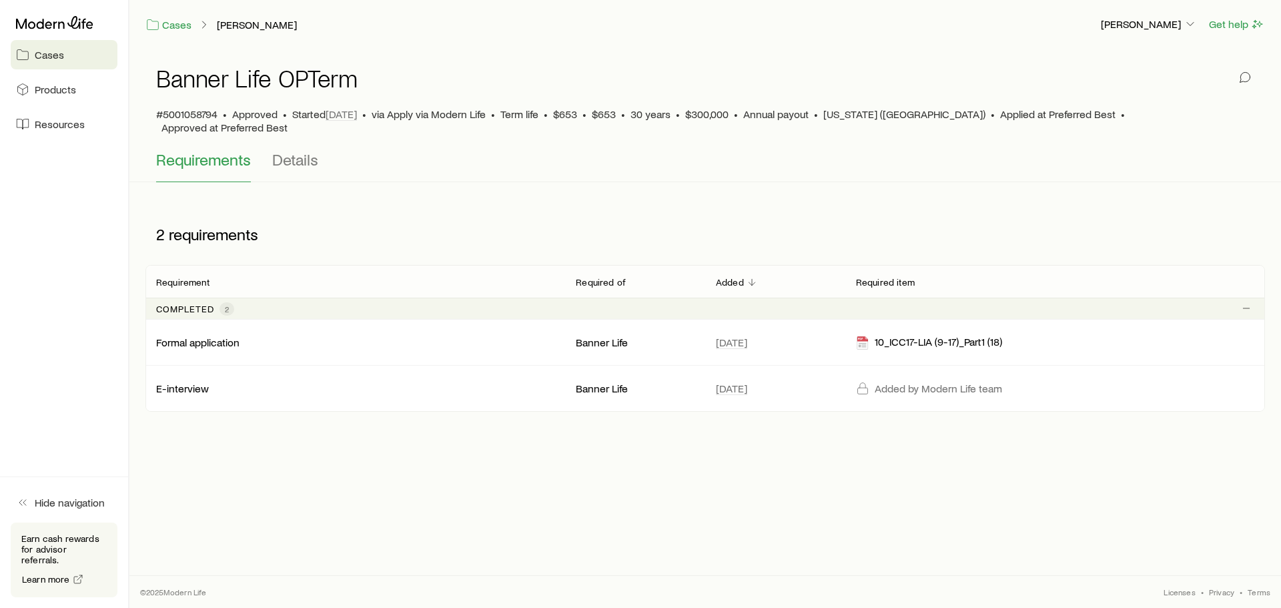
click at [55, 54] on span "Cases" at bounding box center [49, 54] width 29 height 13
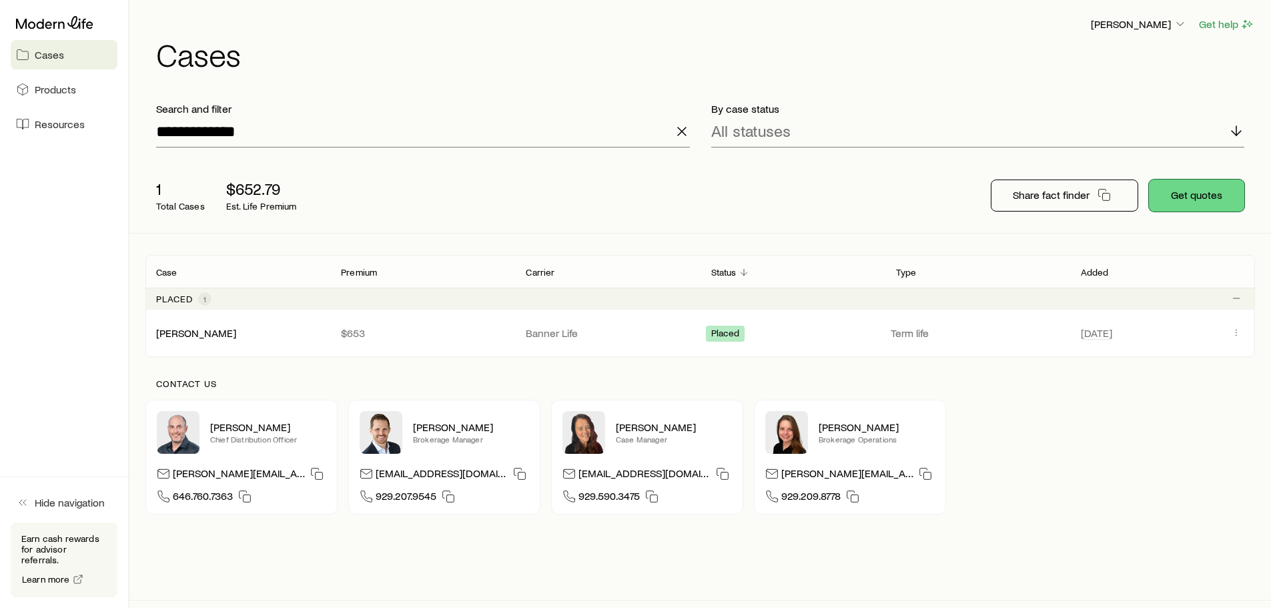
click at [1207, 193] on button "Get quotes" at bounding box center [1196, 195] width 95 height 32
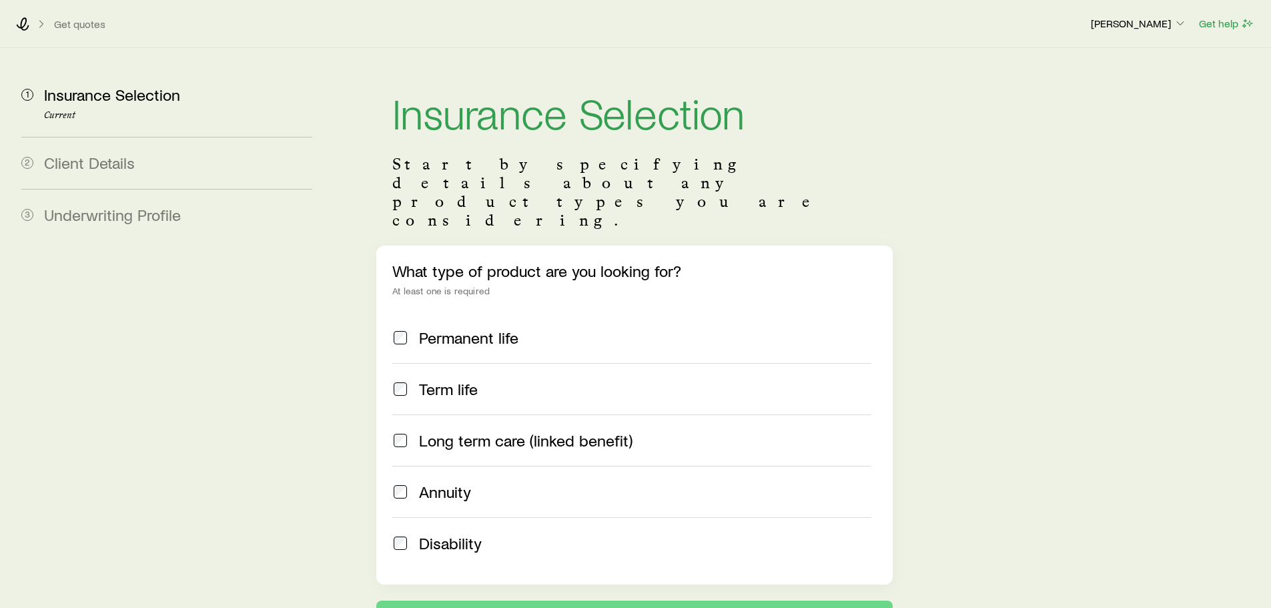
click at [420, 380] on span "Term life" at bounding box center [448, 389] width 59 height 19
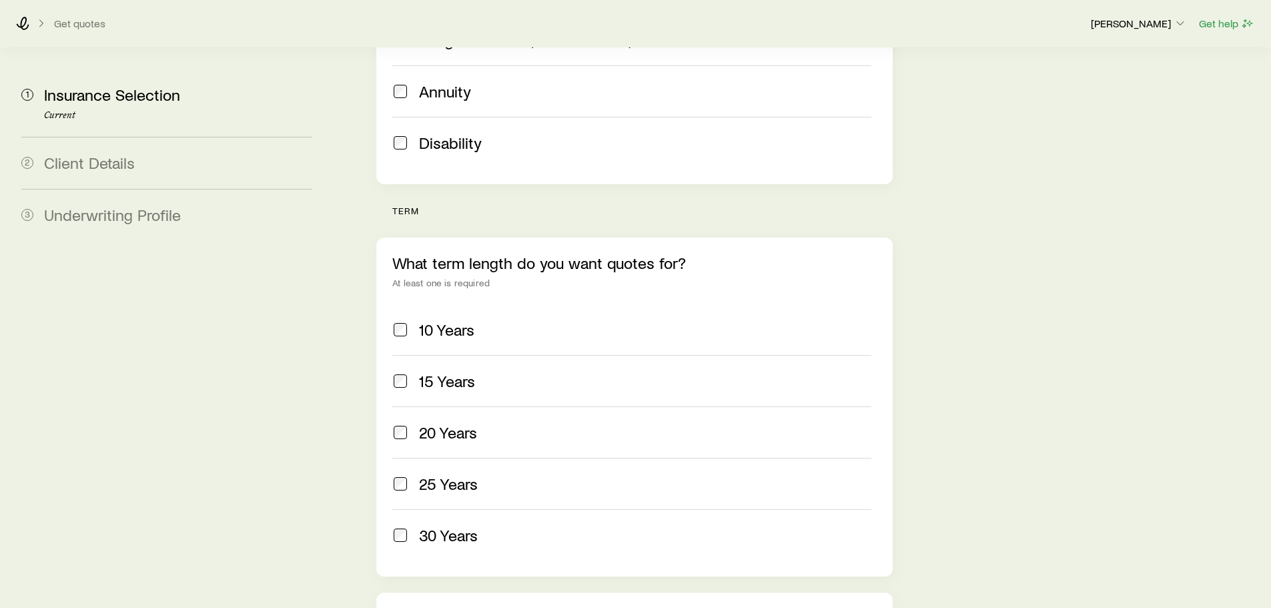
click at [430, 526] on span "30 Years" at bounding box center [448, 535] width 59 height 19
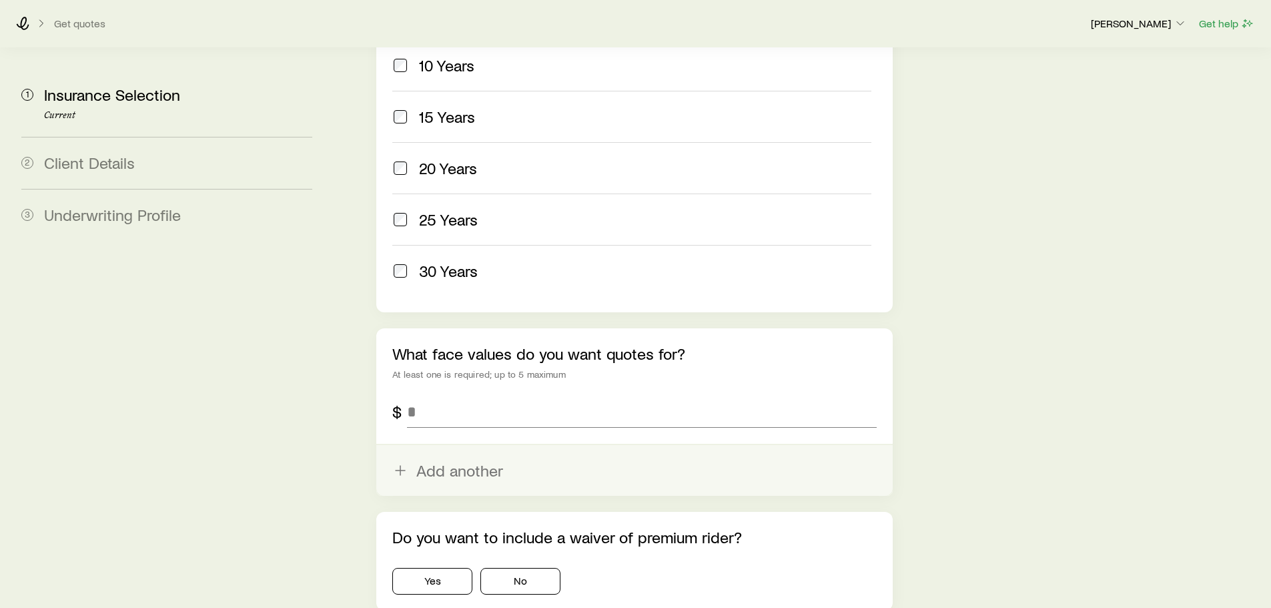
scroll to position [667, 0]
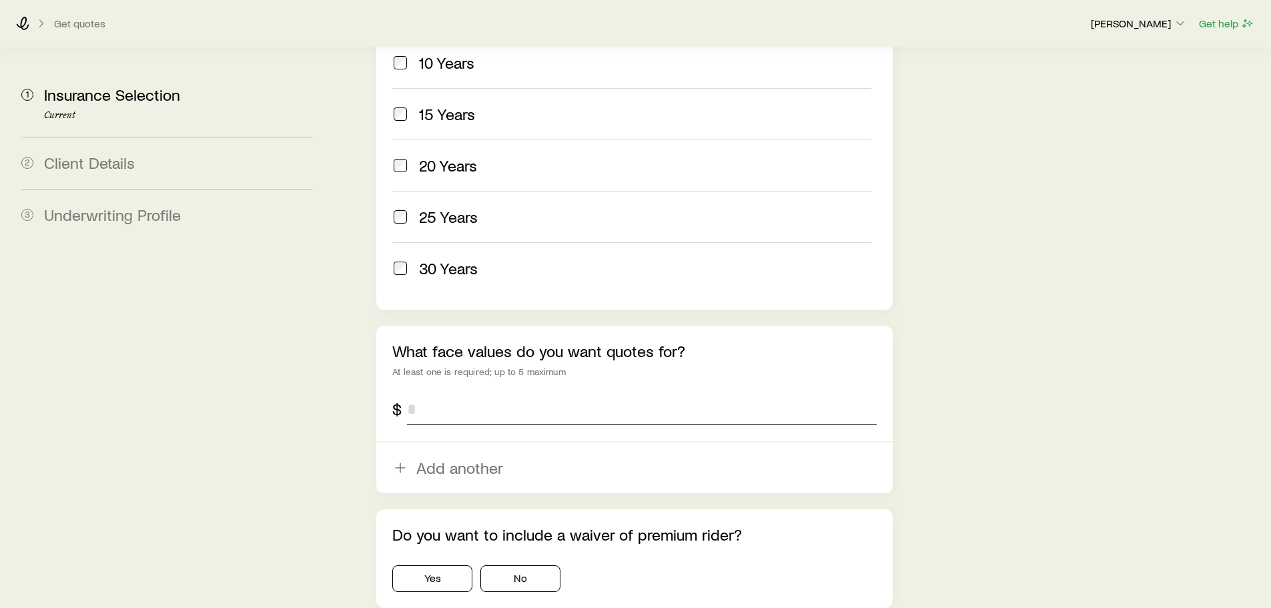
click at [446, 393] on input "tel" at bounding box center [641, 409] width 469 height 32
type input "*******"
click at [544, 565] on button "No" at bounding box center [520, 578] width 80 height 27
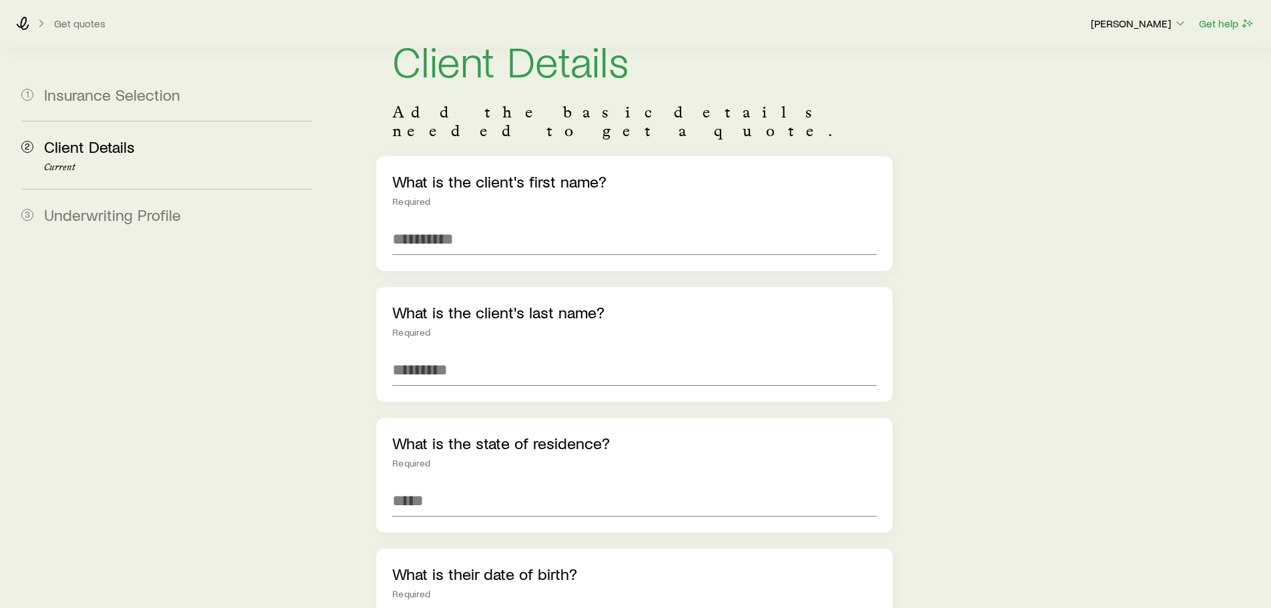
scroll to position [67, 0]
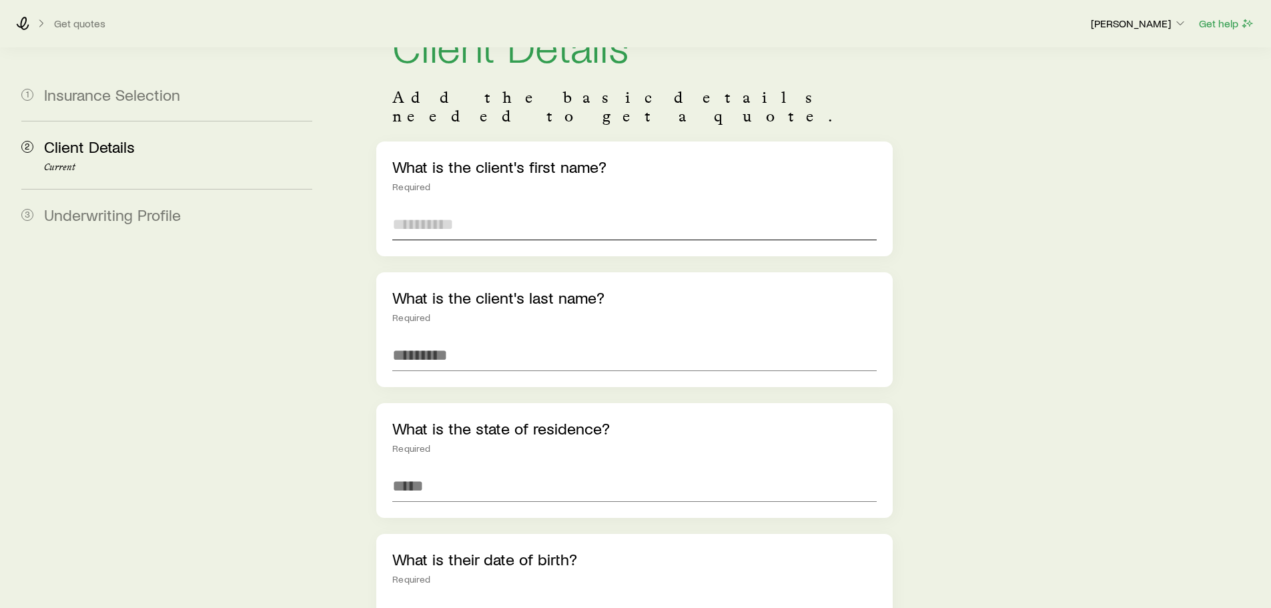
click at [432, 211] on input "text" at bounding box center [634, 224] width 484 height 32
type input "******"
type input "*****"
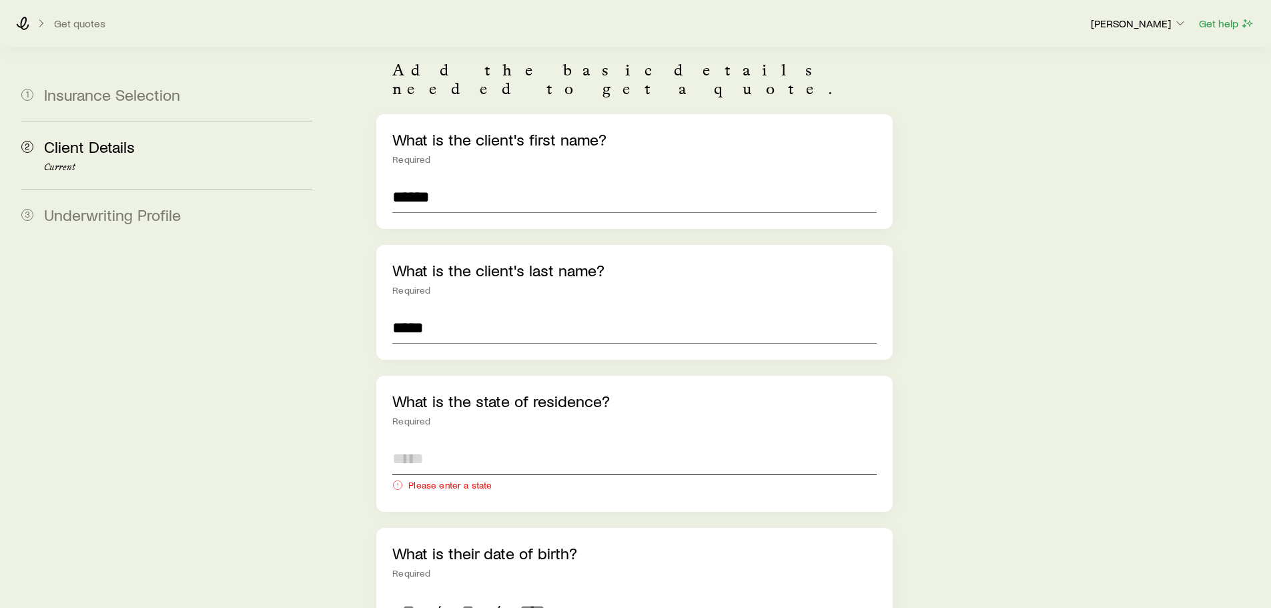
click at [458, 442] on input at bounding box center [634, 458] width 484 height 32
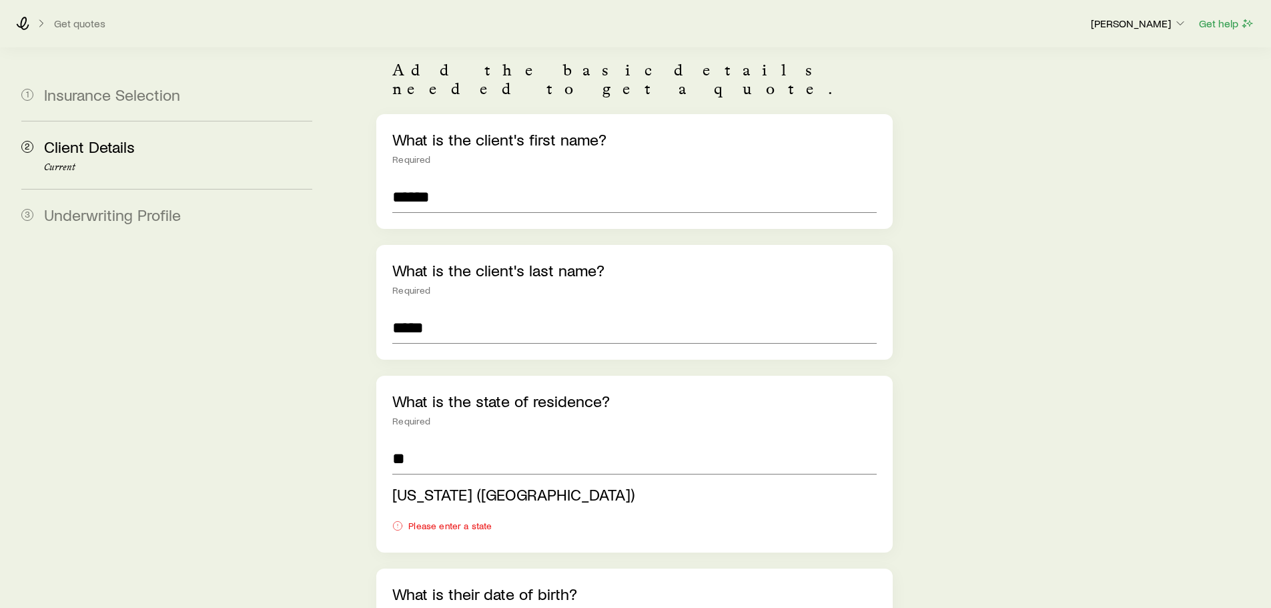
click at [478, 484] on span "[US_STATE] ([GEOGRAPHIC_DATA])" at bounding box center [513, 493] width 242 height 19
type input "**********"
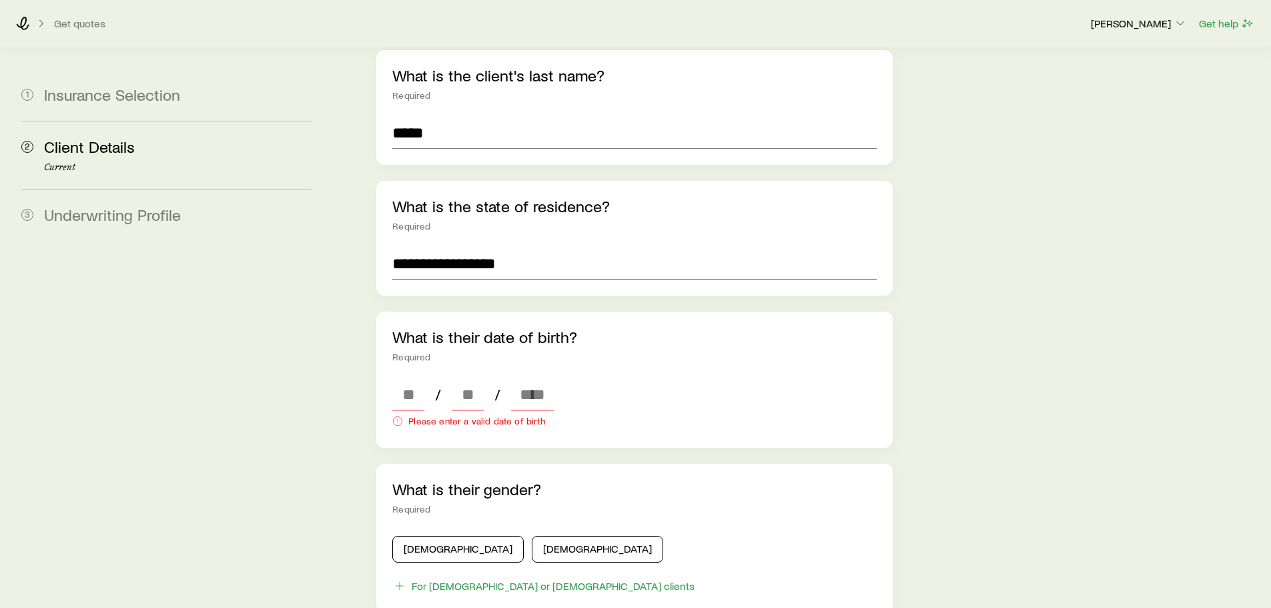
scroll to position [294, 0]
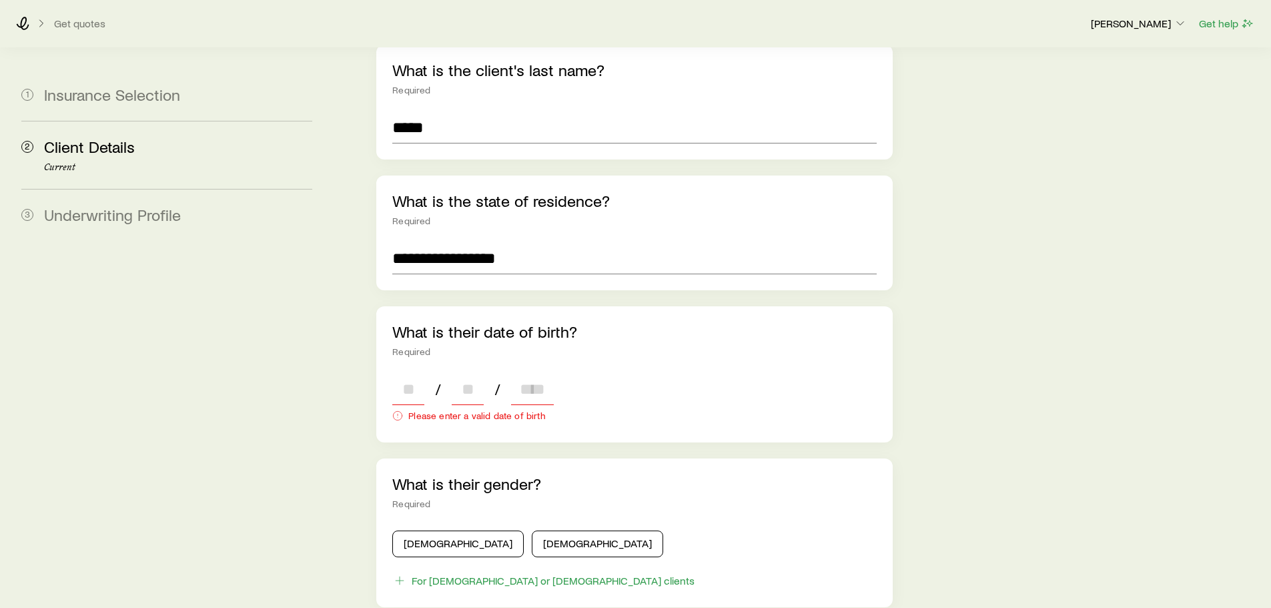
click at [396, 373] on input at bounding box center [408, 389] width 32 height 32
type input "**"
type input "****"
type input "*"
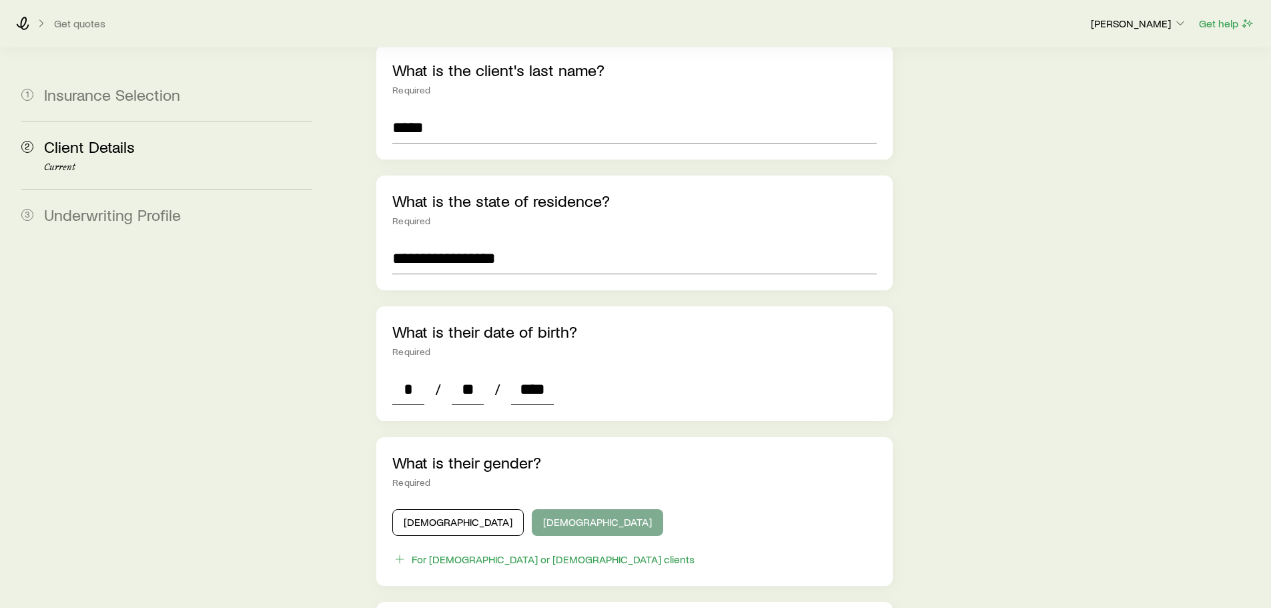
type input "****"
click at [532, 509] on button "[DEMOGRAPHIC_DATA]" at bounding box center [597, 522] width 131 height 27
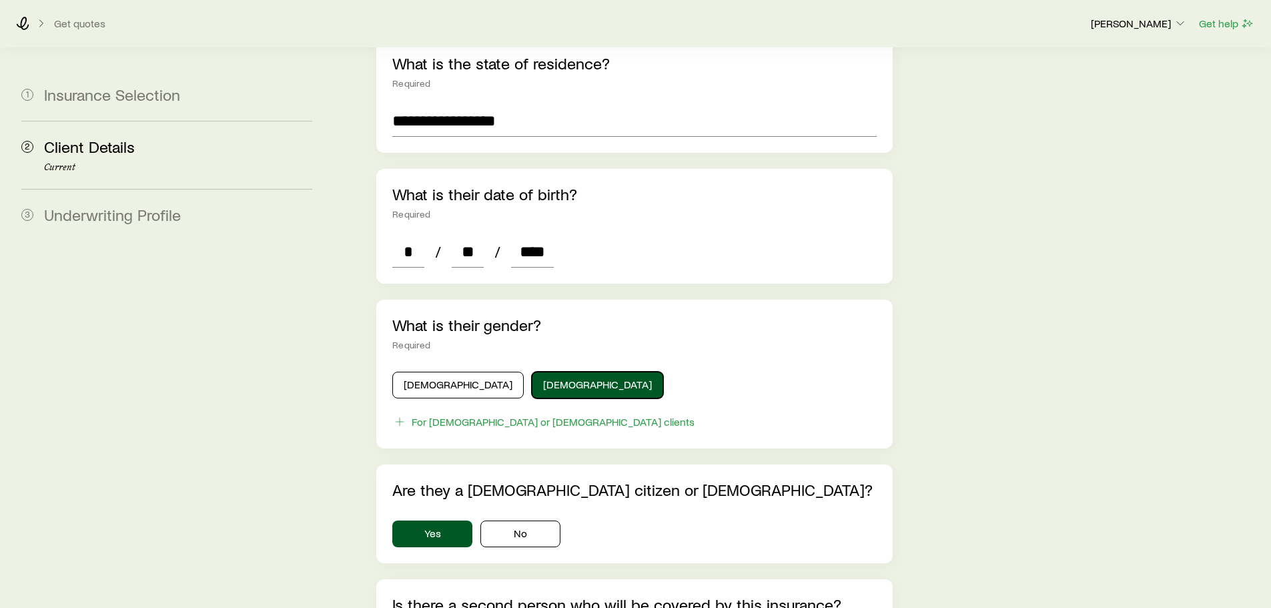
scroll to position [561, 0]
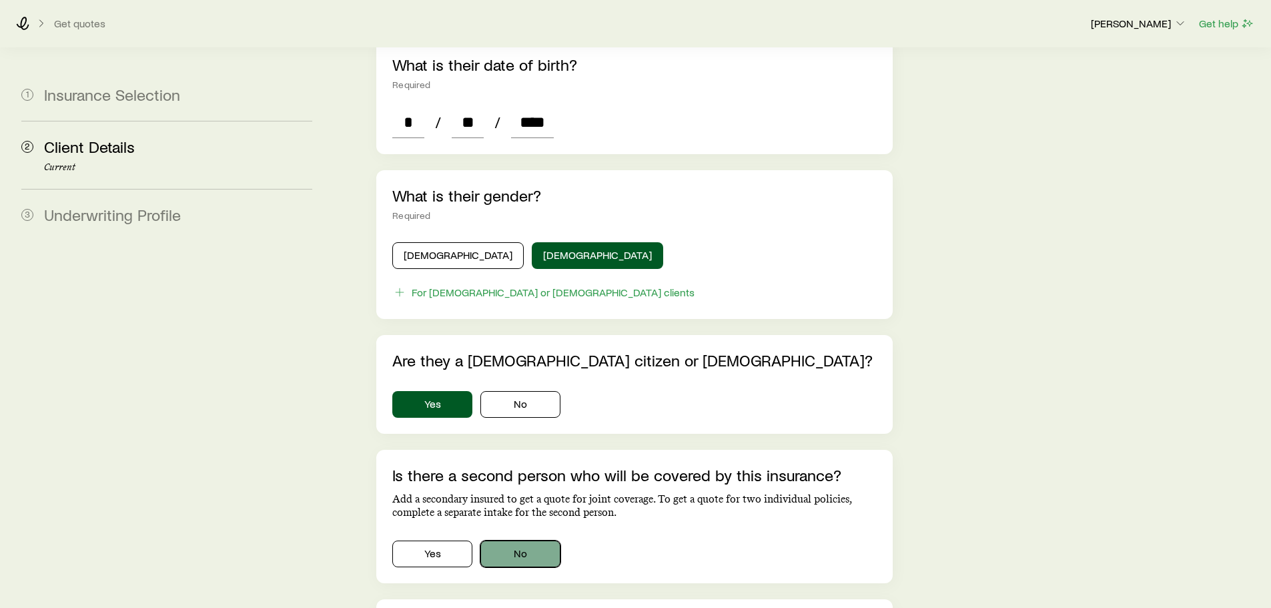
click at [521, 540] on button "No" at bounding box center [520, 553] width 80 height 27
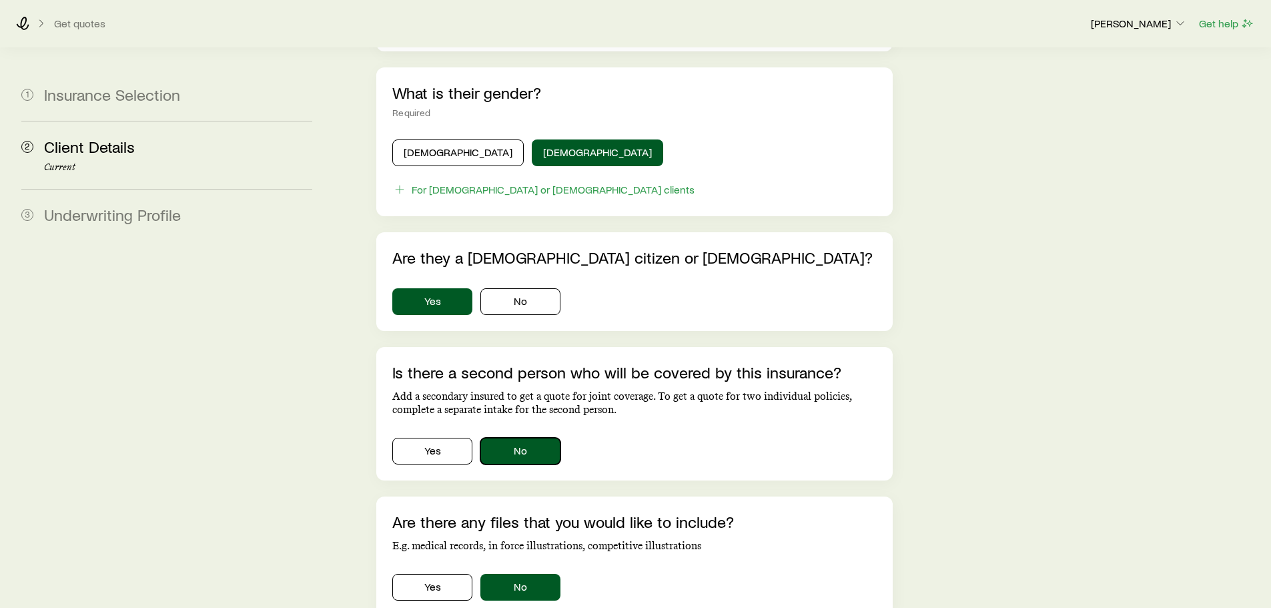
scroll to position [761, 0]
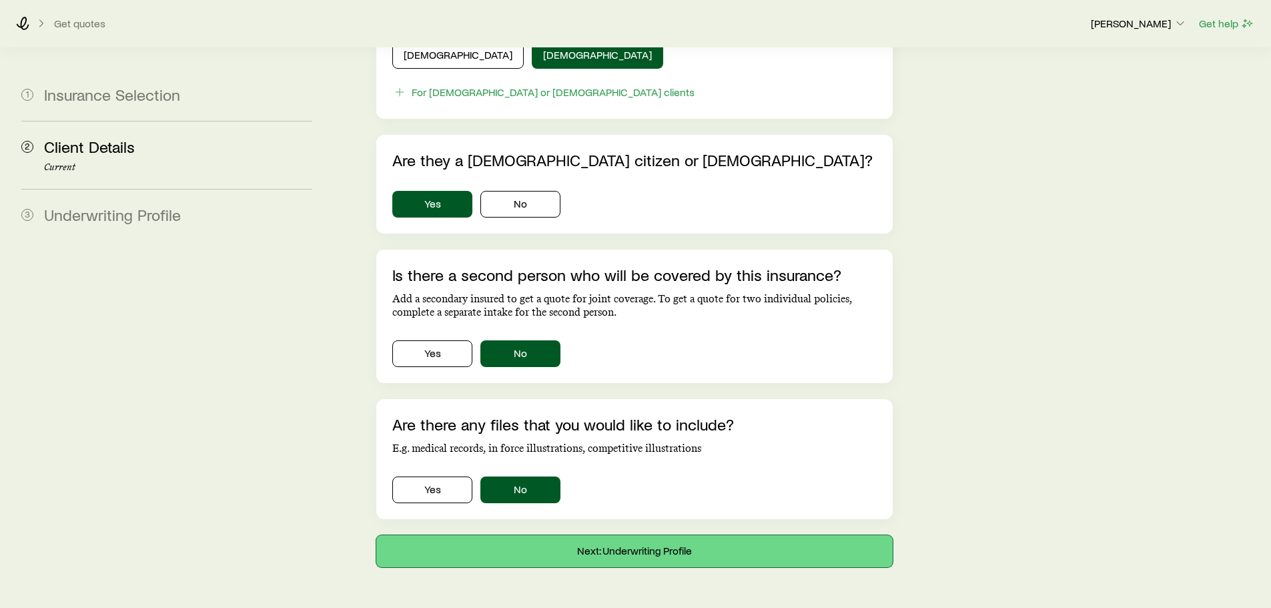
click at [564, 536] on button "Next: Underwriting Profile" at bounding box center [634, 551] width 516 height 32
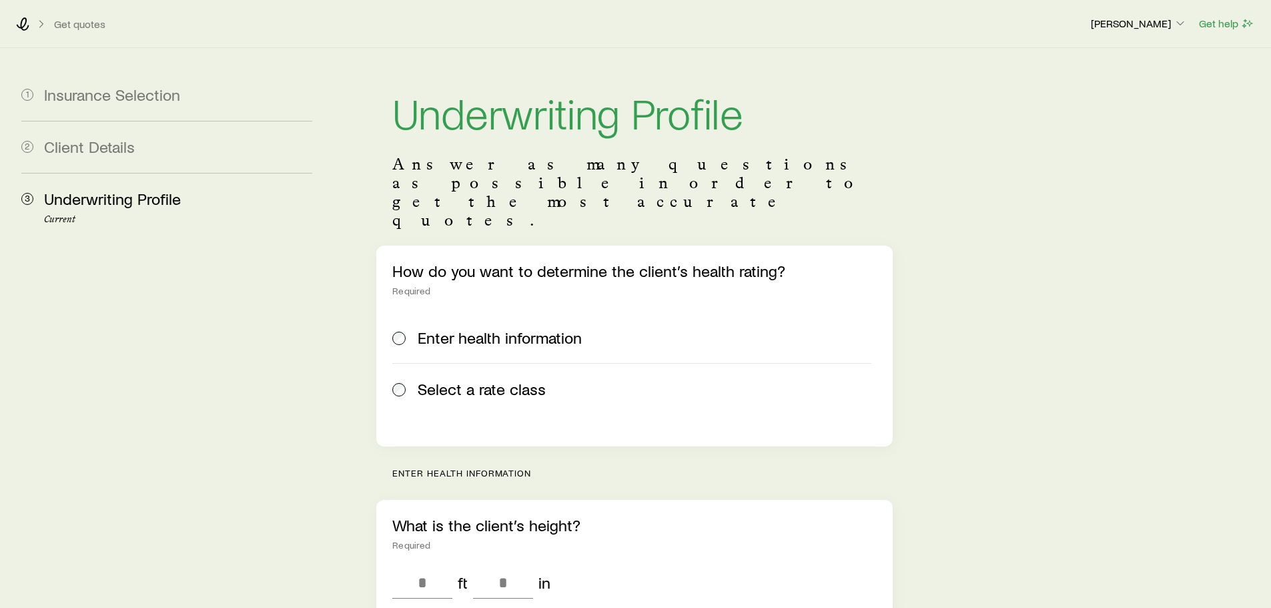
click at [446, 380] on span "Select a rate class" at bounding box center [482, 389] width 128 height 19
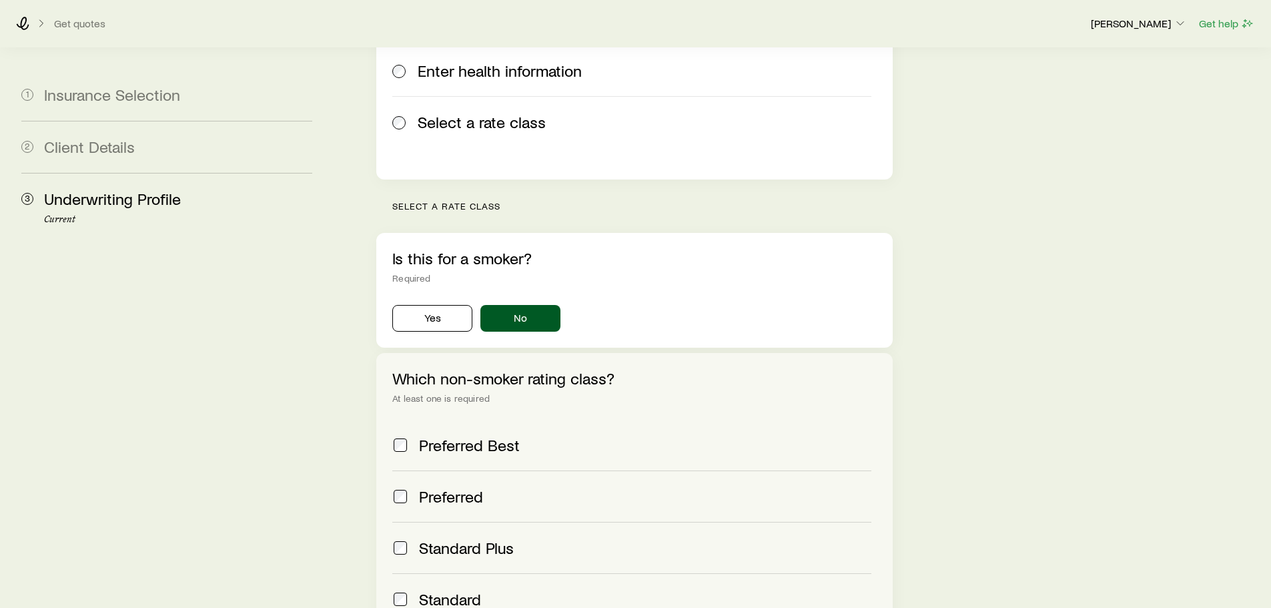
click at [445, 436] on span "Preferred Best" at bounding box center [469, 445] width 101 height 19
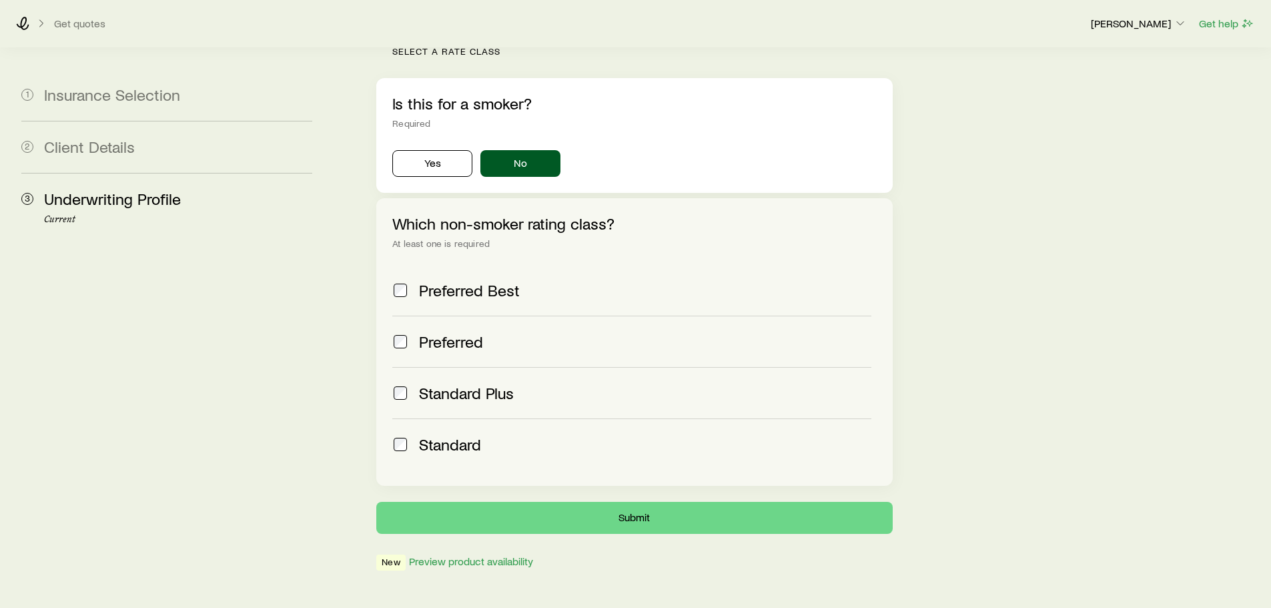
scroll to position [422, 0]
click at [513, 501] on button "Submit" at bounding box center [634, 517] width 516 height 32
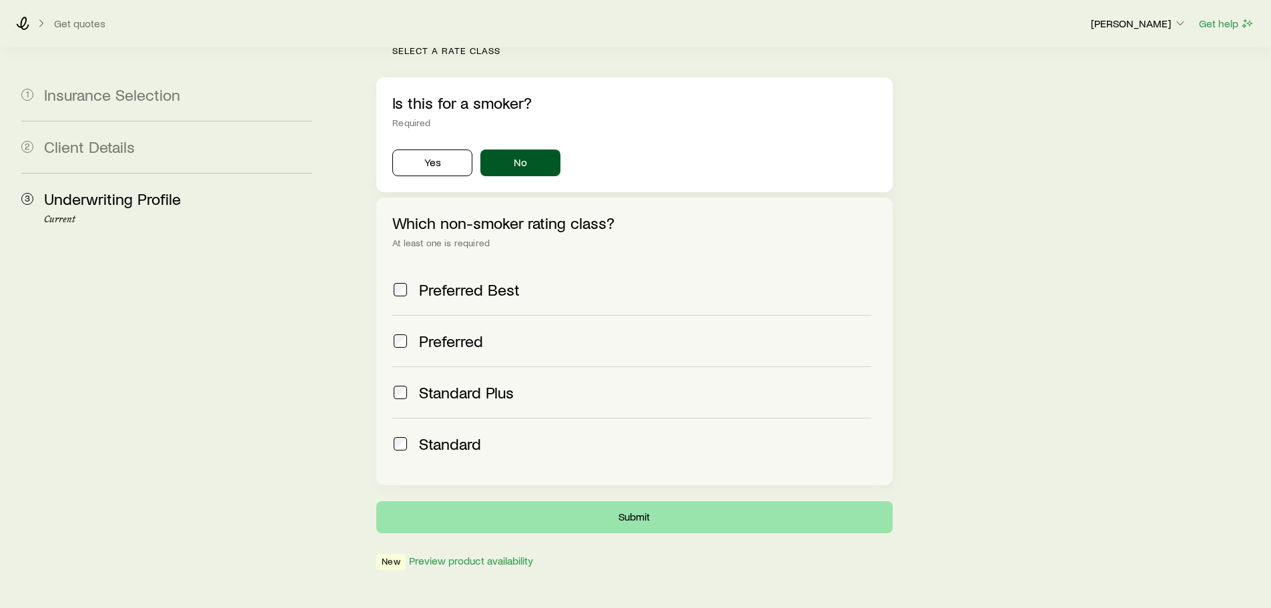
scroll to position [0, 0]
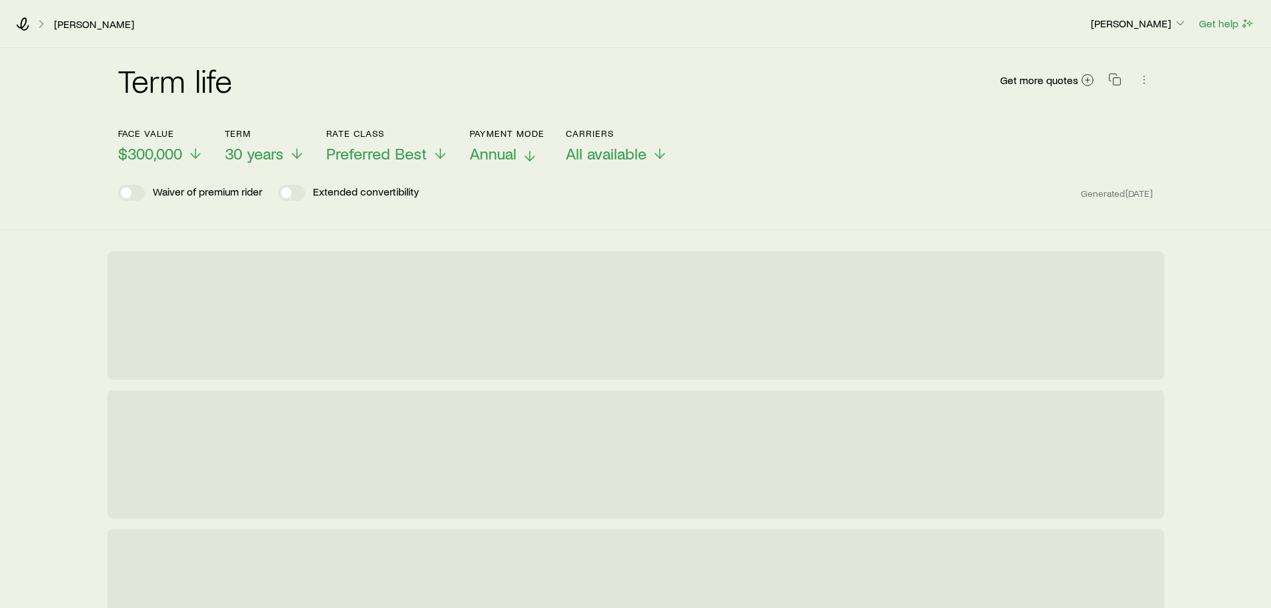
click at [493, 157] on span "Annual" at bounding box center [493, 153] width 47 height 19
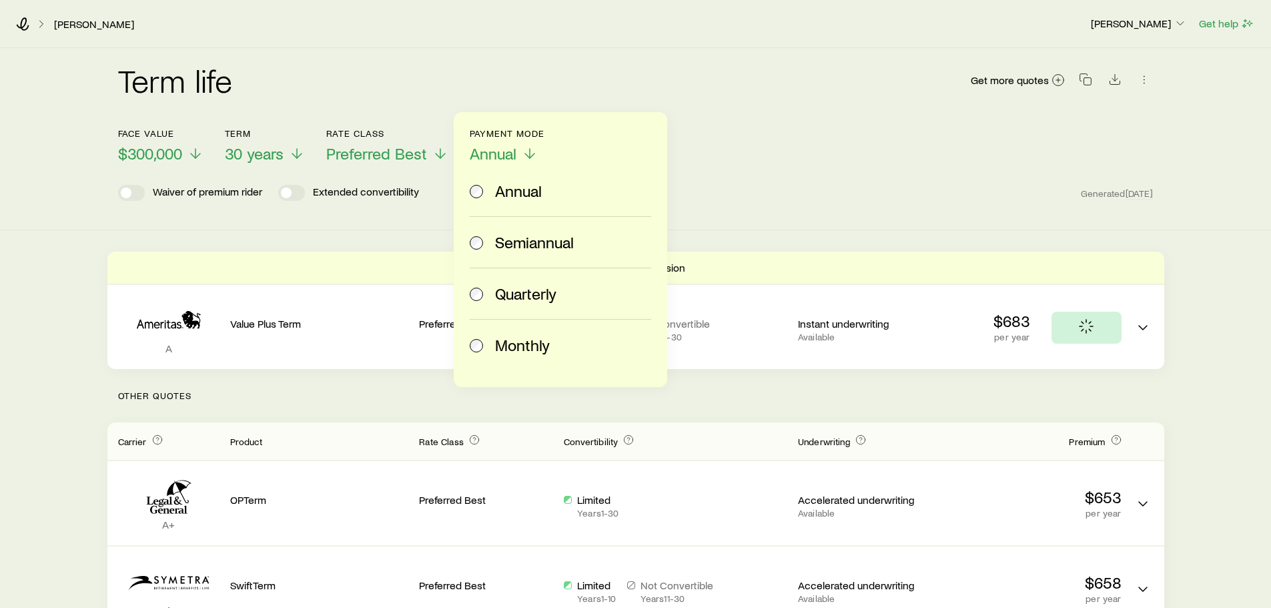
click at [524, 344] on span "Monthly" at bounding box center [522, 345] width 55 height 19
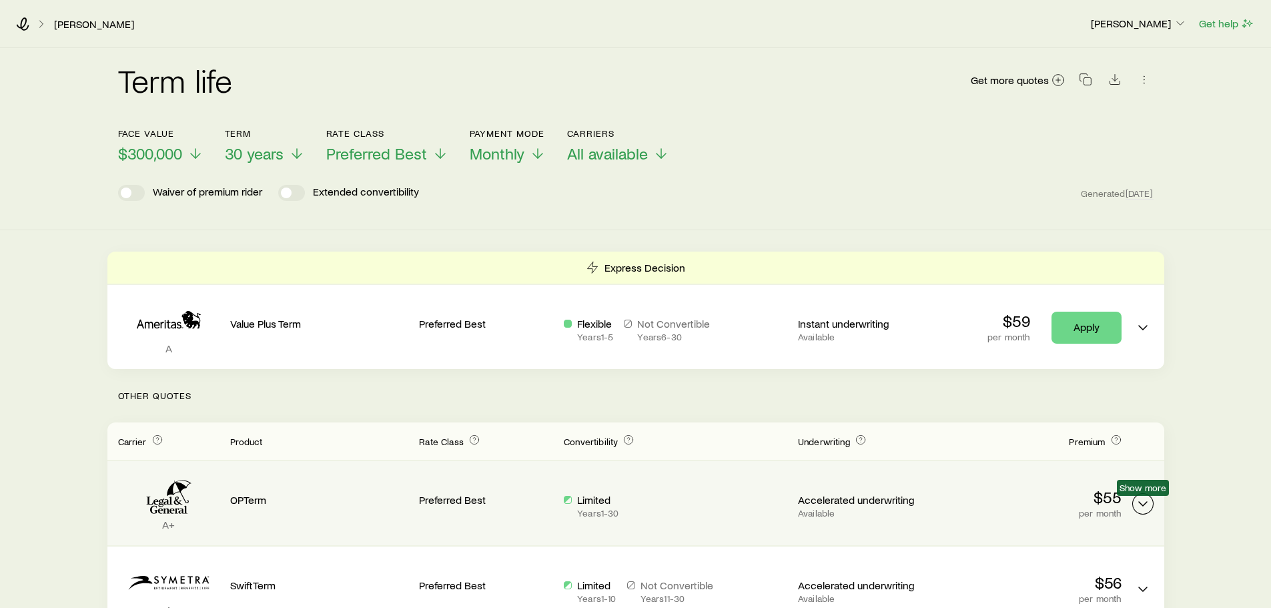
click at [1141, 506] on icon "Term quotes" at bounding box center [1143, 504] width 16 height 16
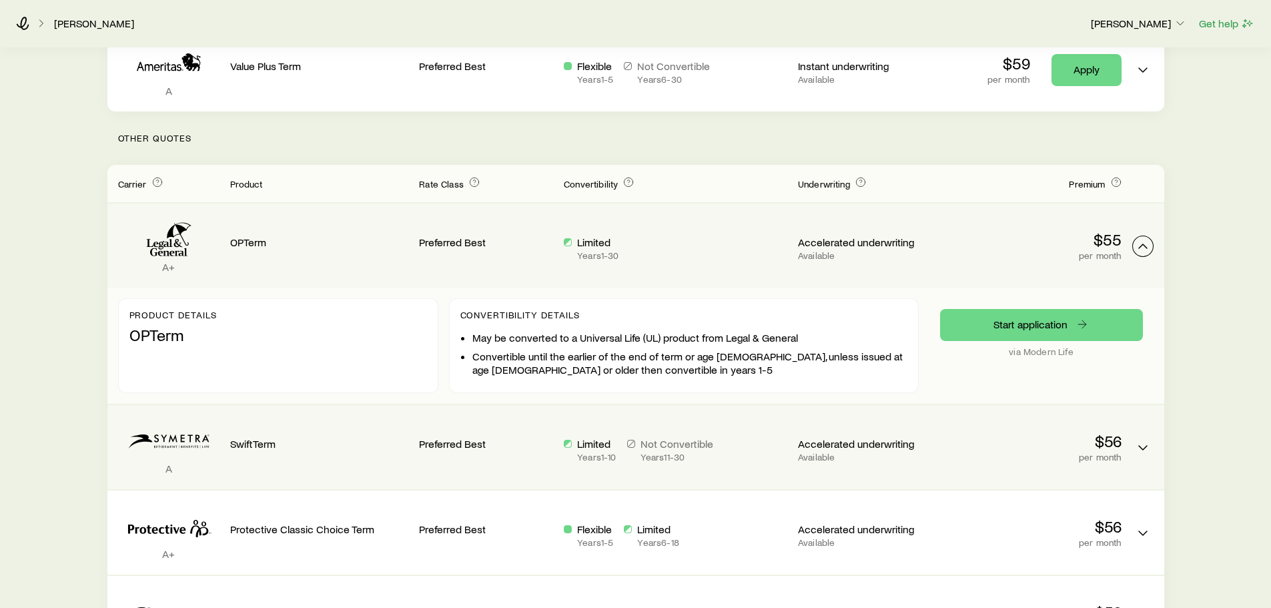
scroll to position [267, 0]
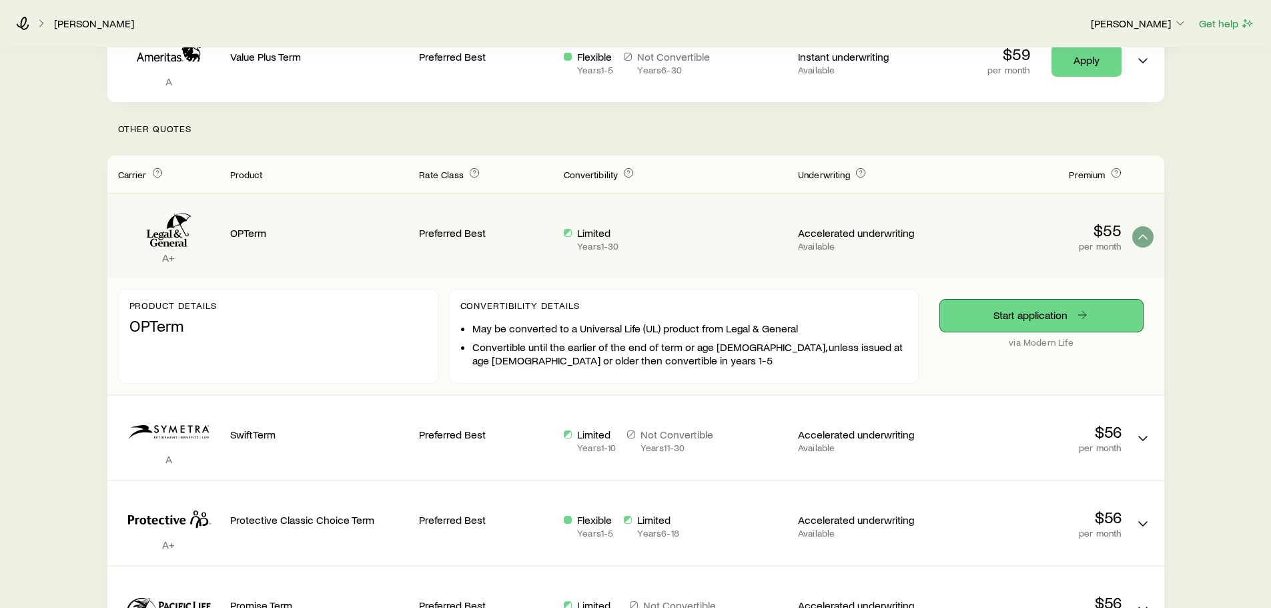
click at [1023, 301] on link "Start application" at bounding box center [1041, 316] width 203 height 32
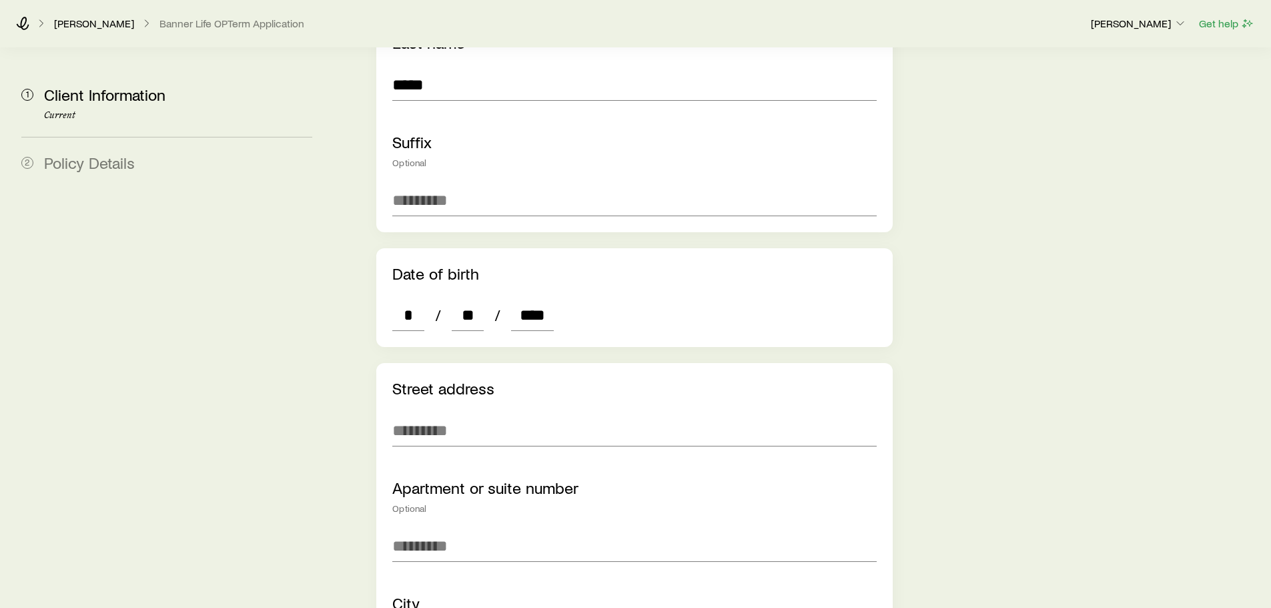
scroll to position [467, 0]
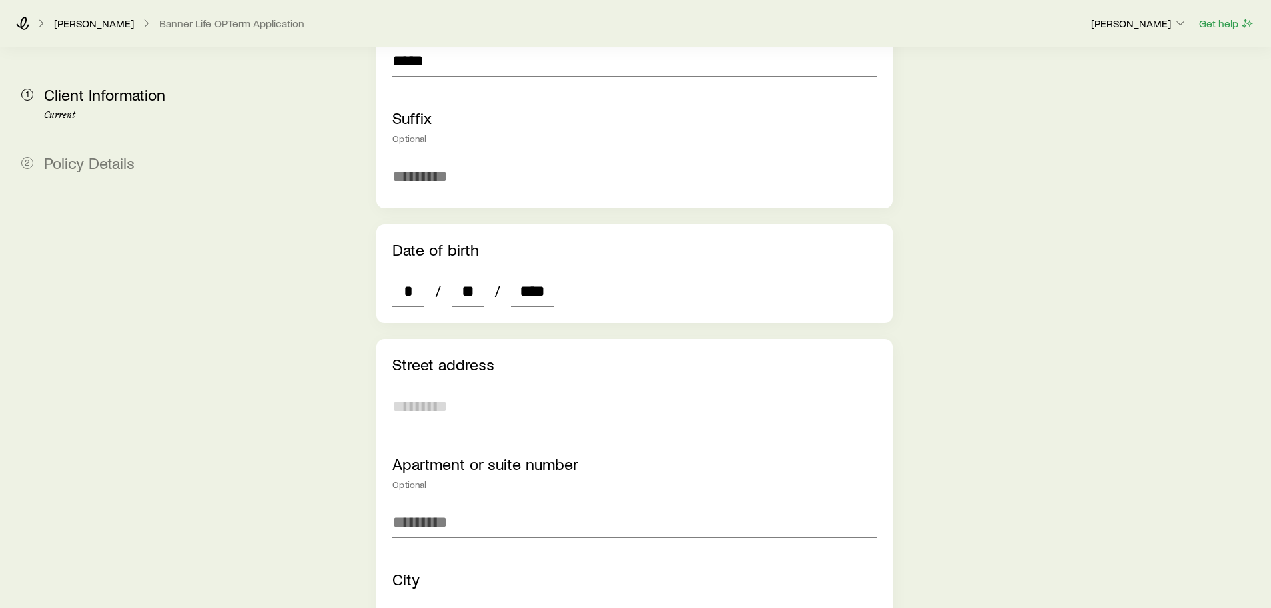
click at [426, 390] on input "text" at bounding box center [634, 406] width 484 height 32
type input "**********"
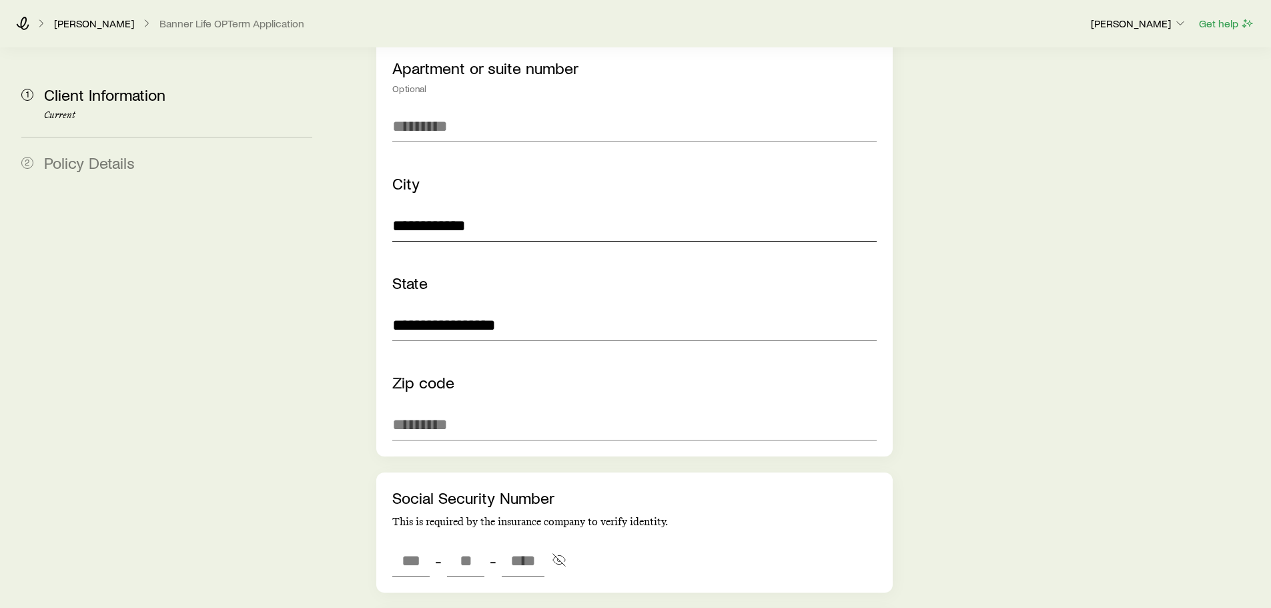
scroll to position [867, 0]
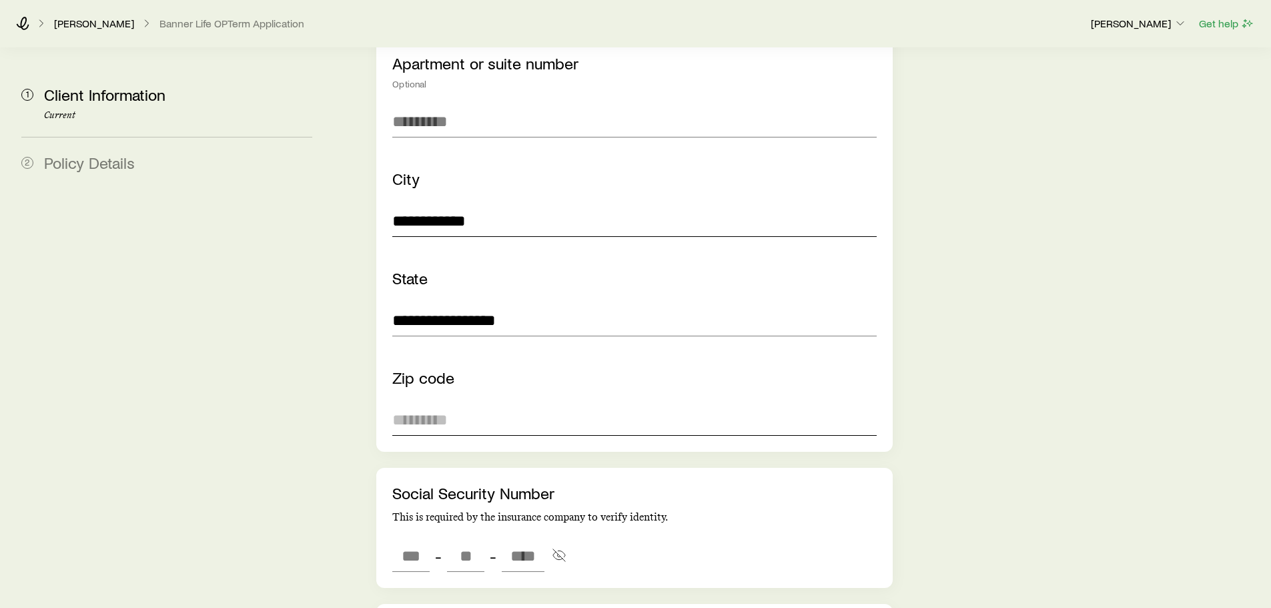
type input "**********"
click at [425, 404] on input "text" at bounding box center [634, 420] width 484 height 32
type input "*****"
click at [400, 540] on input "tel" at bounding box center [410, 556] width 37 height 32
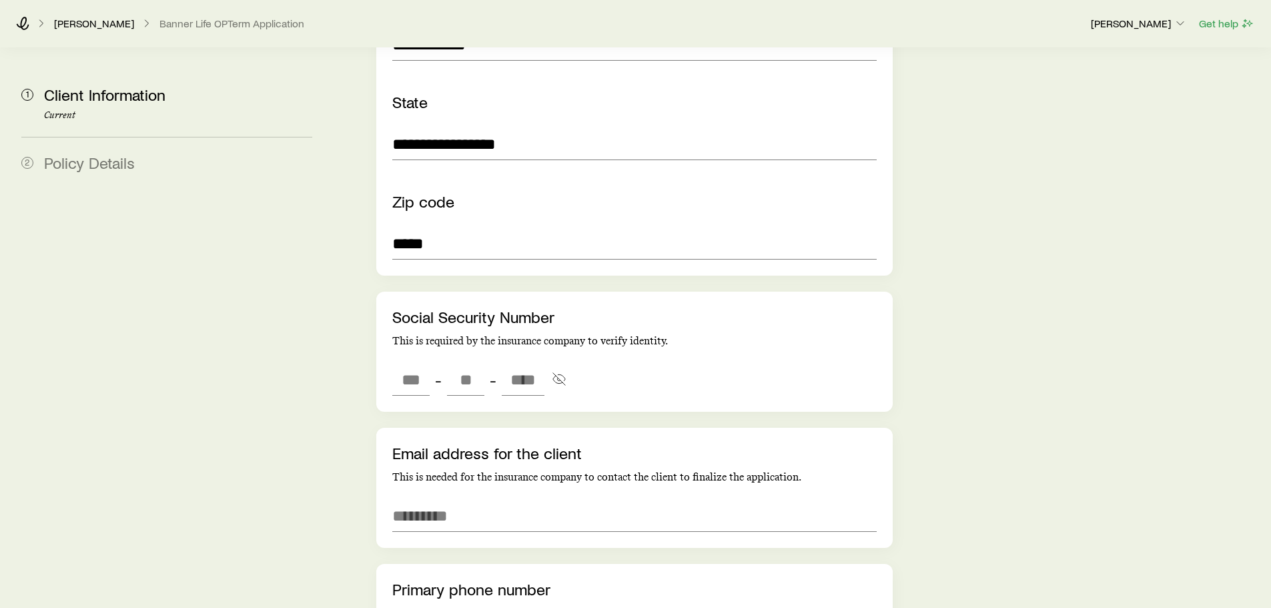
scroll to position [1067, 0]
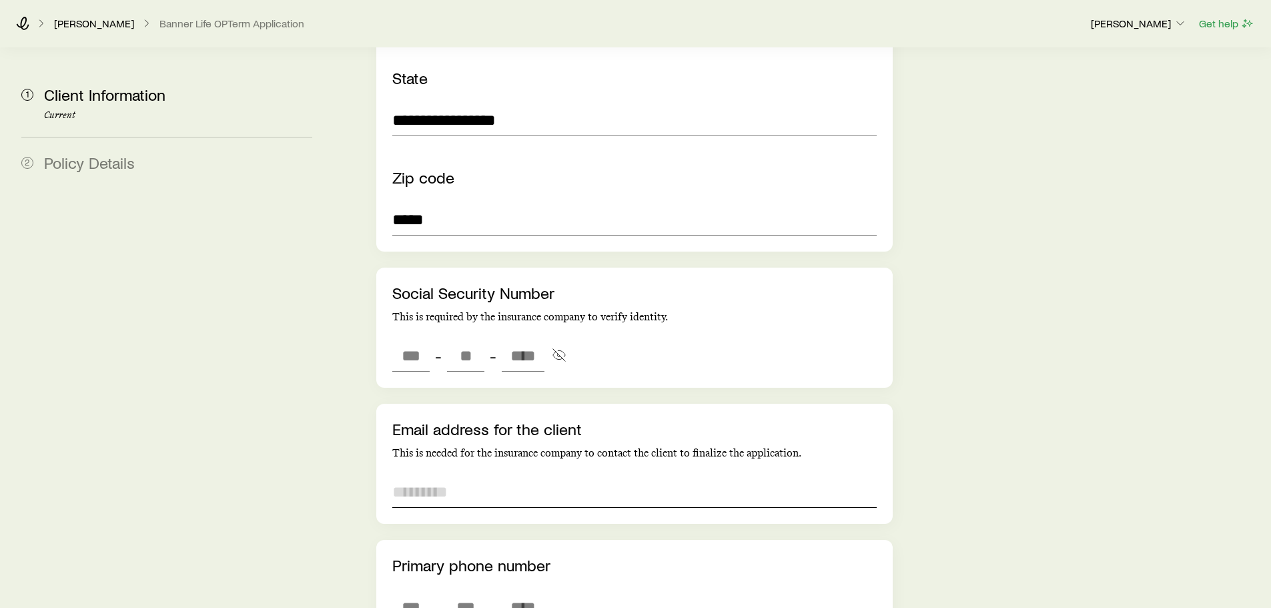
click at [463, 476] on input "email" at bounding box center [634, 492] width 484 height 32
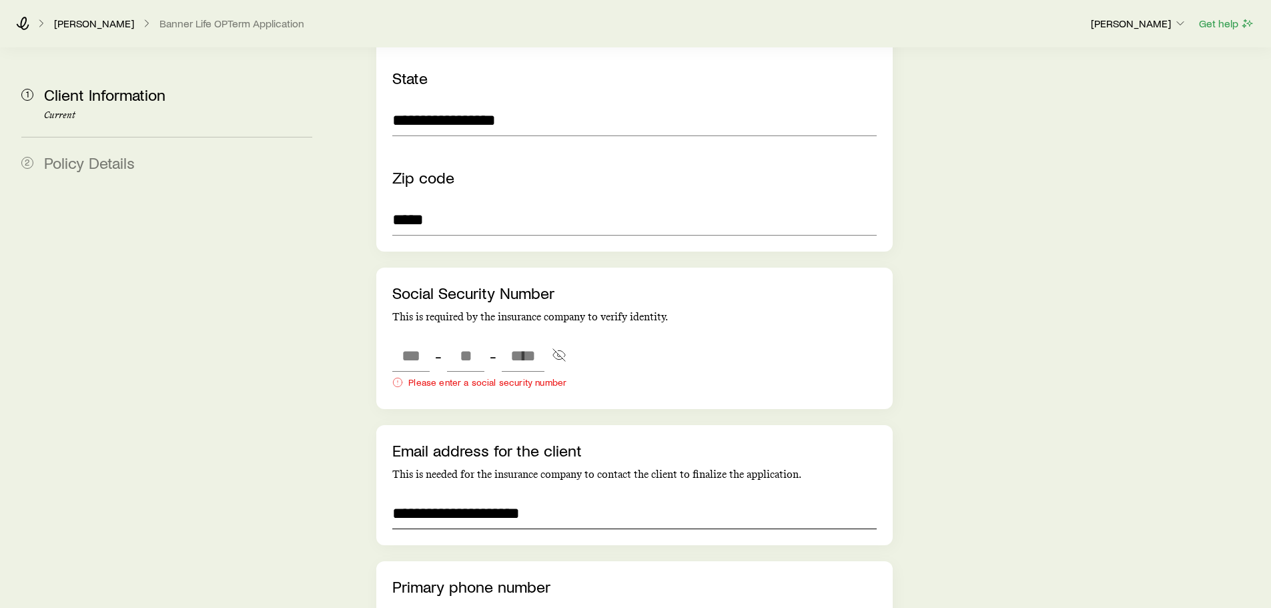
type input "**********"
type input "***"
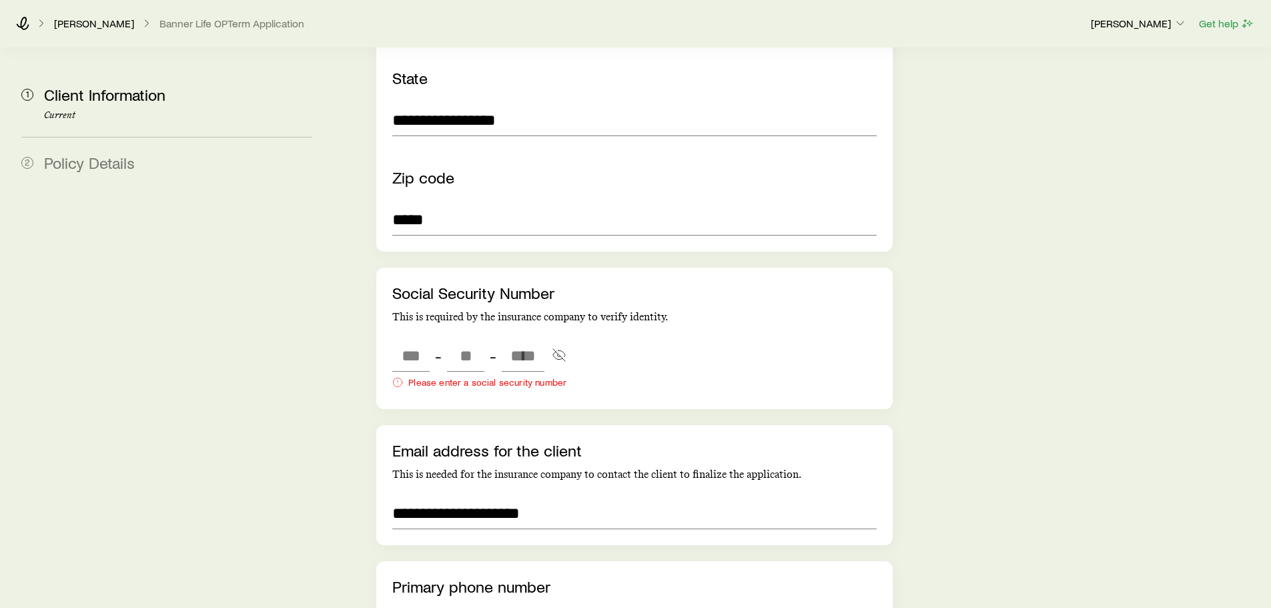
type input "****"
click at [400, 340] on input "tel" at bounding box center [410, 356] width 37 height 32
type input "***"
type input "**"
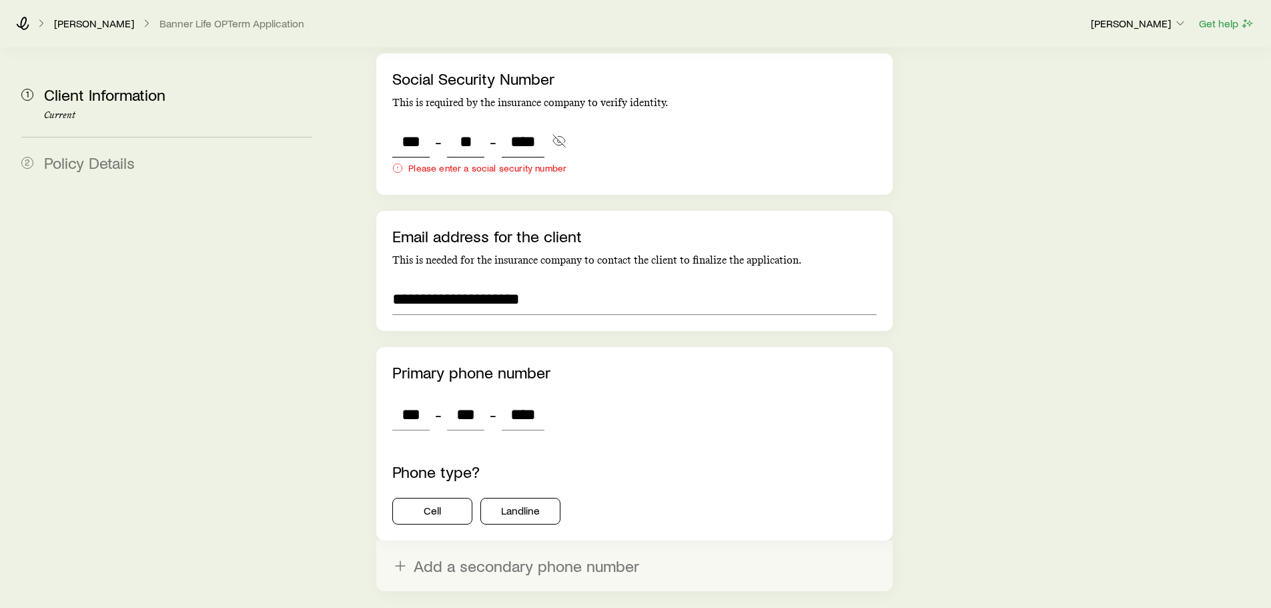
scroll to position [1362, 0]
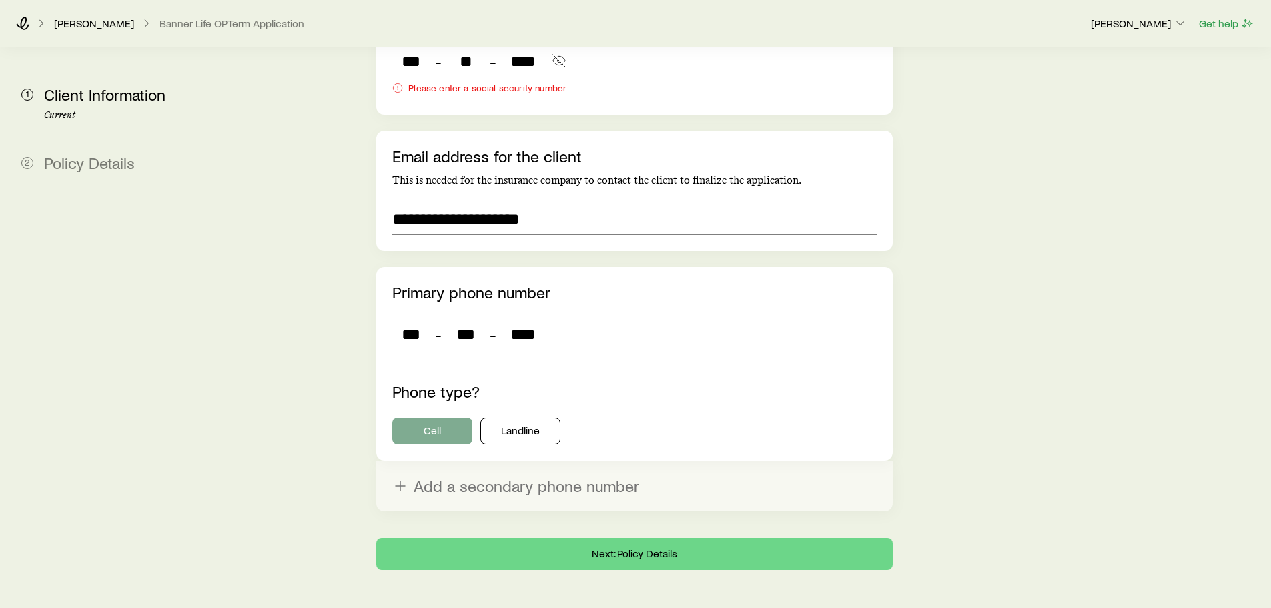
type input "****"
click at [450, 418] on button "Cell" at bounding box center [432, 431] width 80 height 27
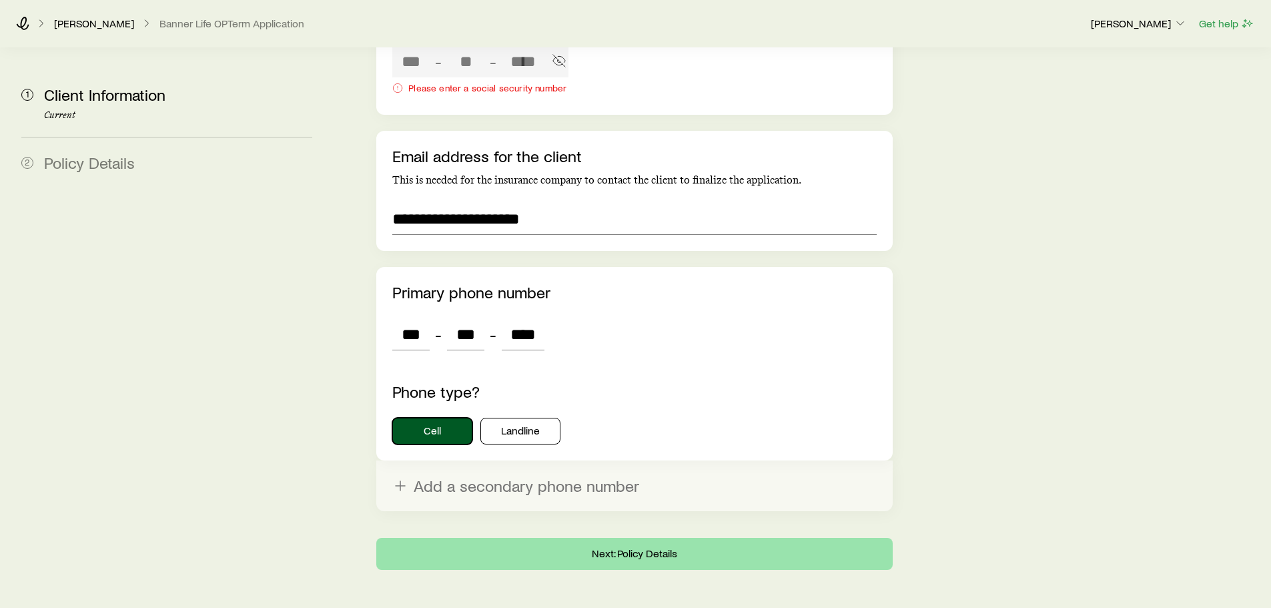
type input "***"
type input "**"
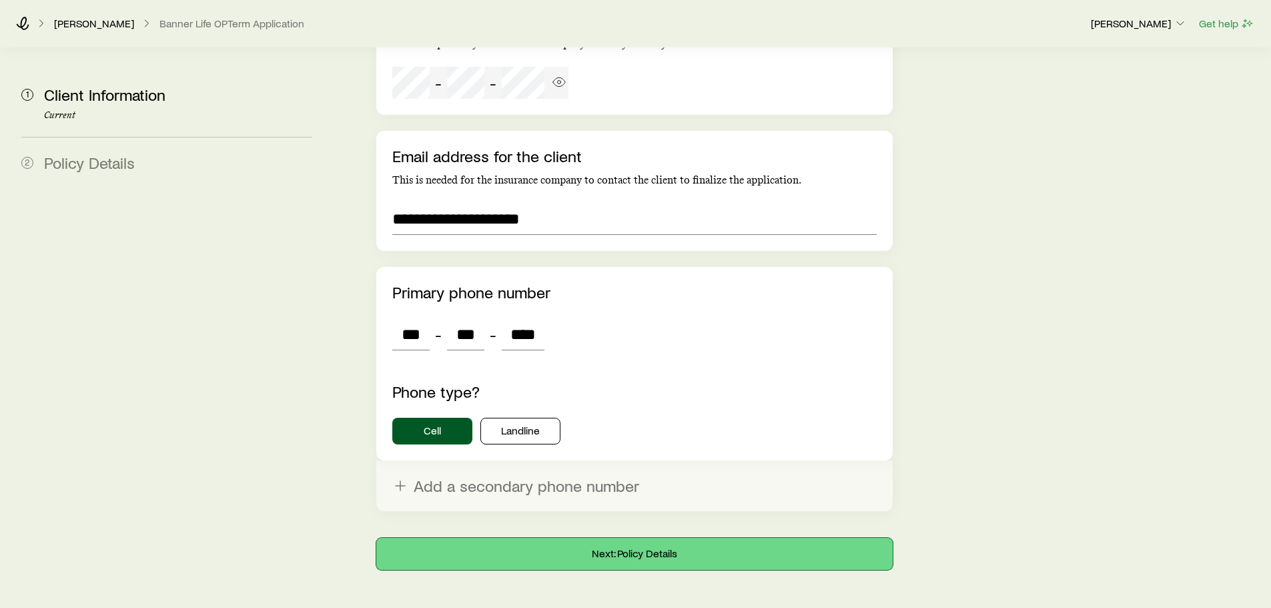
click at [509, 538] on button "Next: Policy Details" at bounding box center [634, 554] width 516 height 32
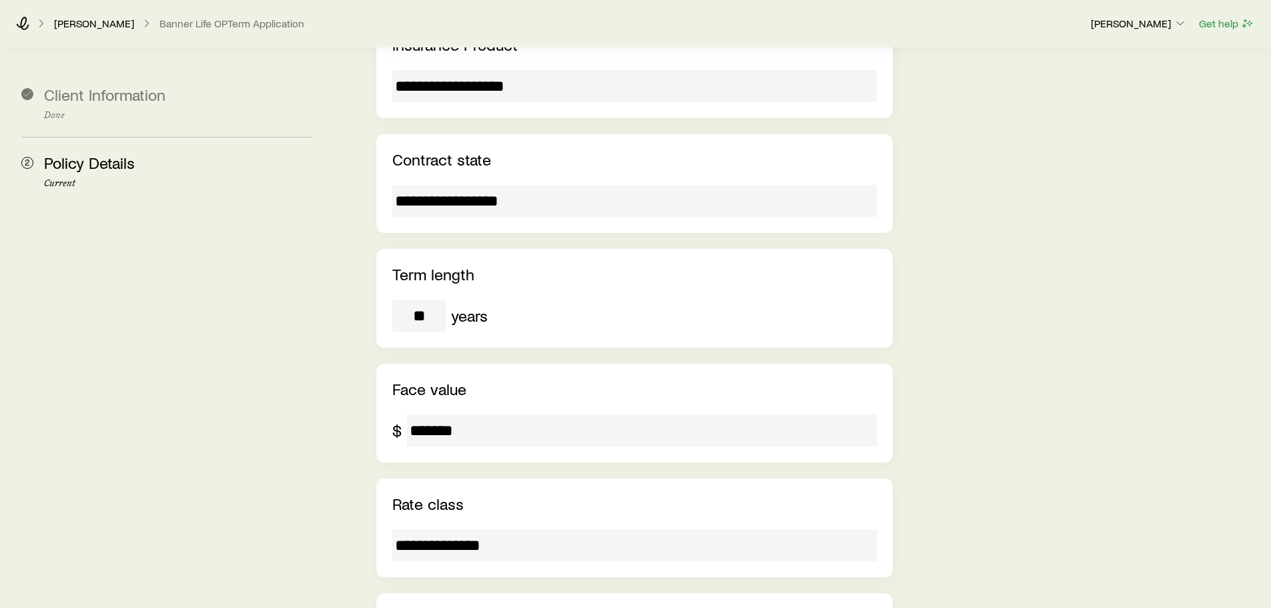
scroll to position [450, 0]
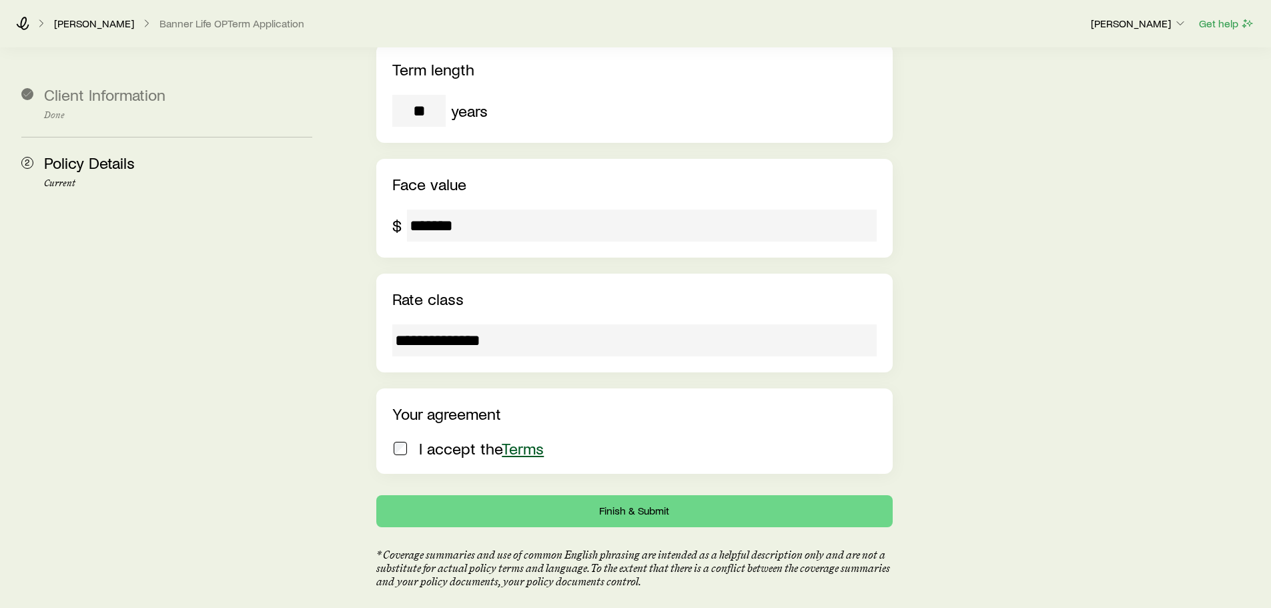
click at [433, 439] on p "I accept the Terms" at bounding box center [481, 448] width 125 height 19
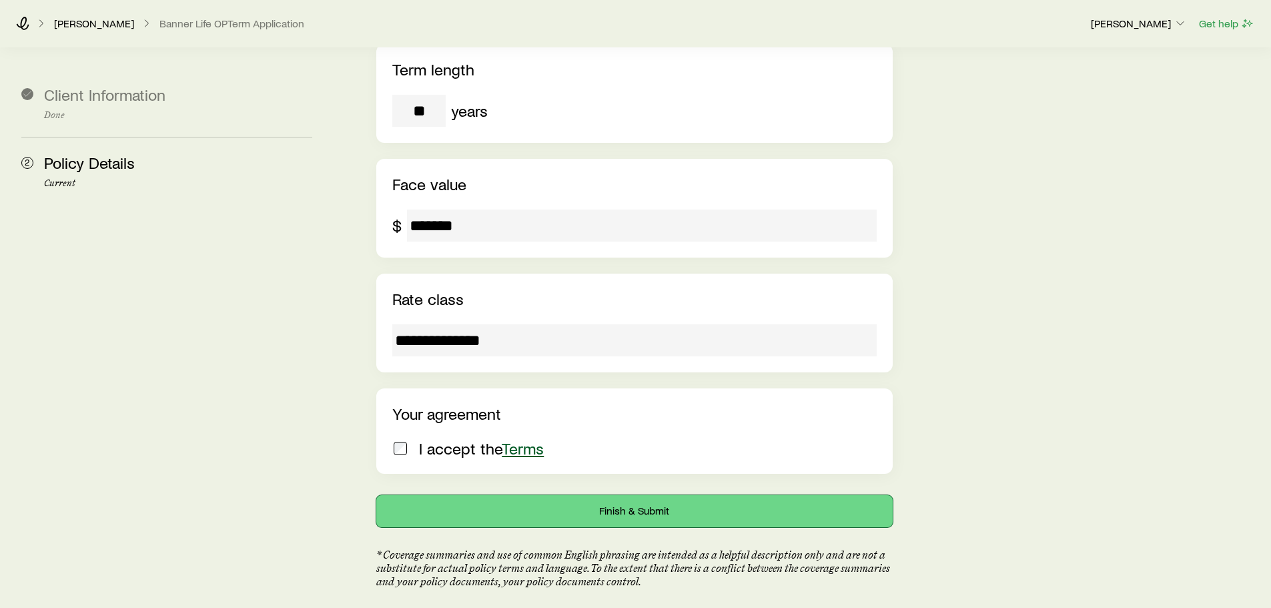
click at [504, 495] on button "Finish & Submit" at bounding box center [634, 511] width 516 height 32
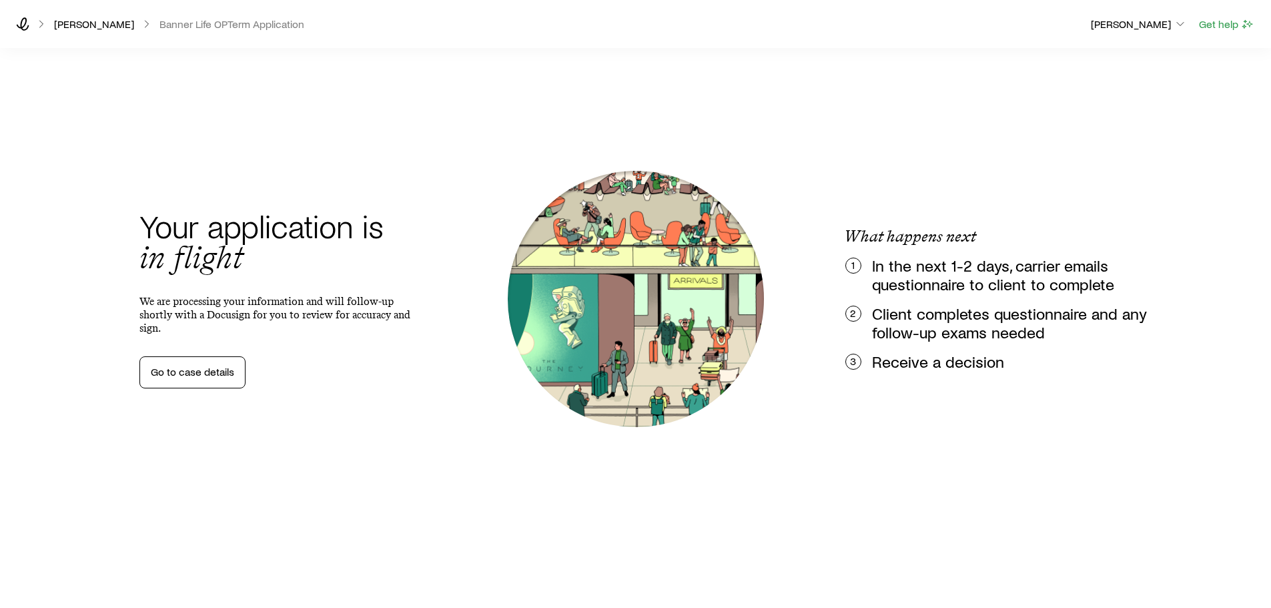
scroll to position [0, 0]
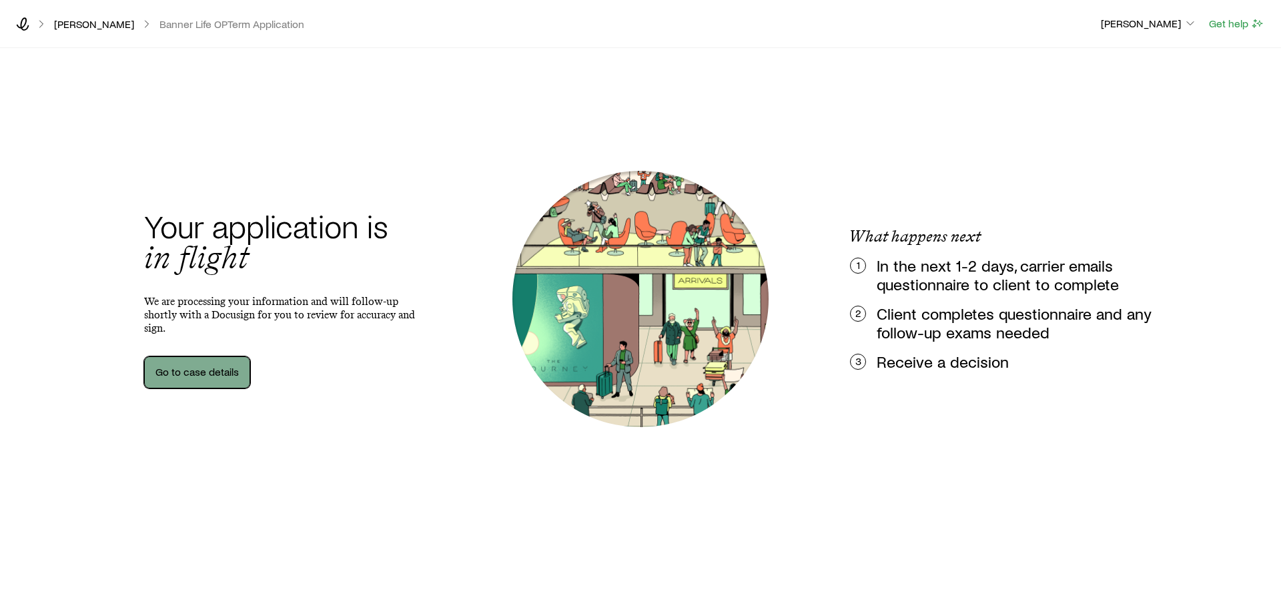
click at [173, 368] on link "Go to case details" at bounding box center [197, 372] width 106 height 32
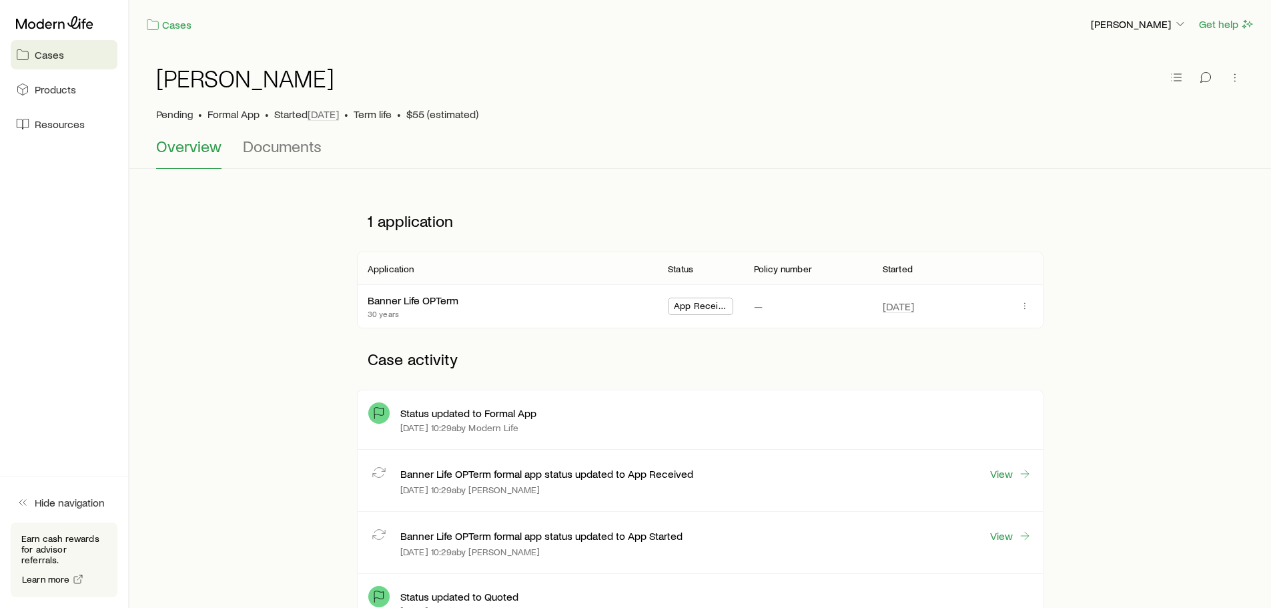
click at [31, 61] on link "Cases" at bounding box center [64, 54] width 107 height 29
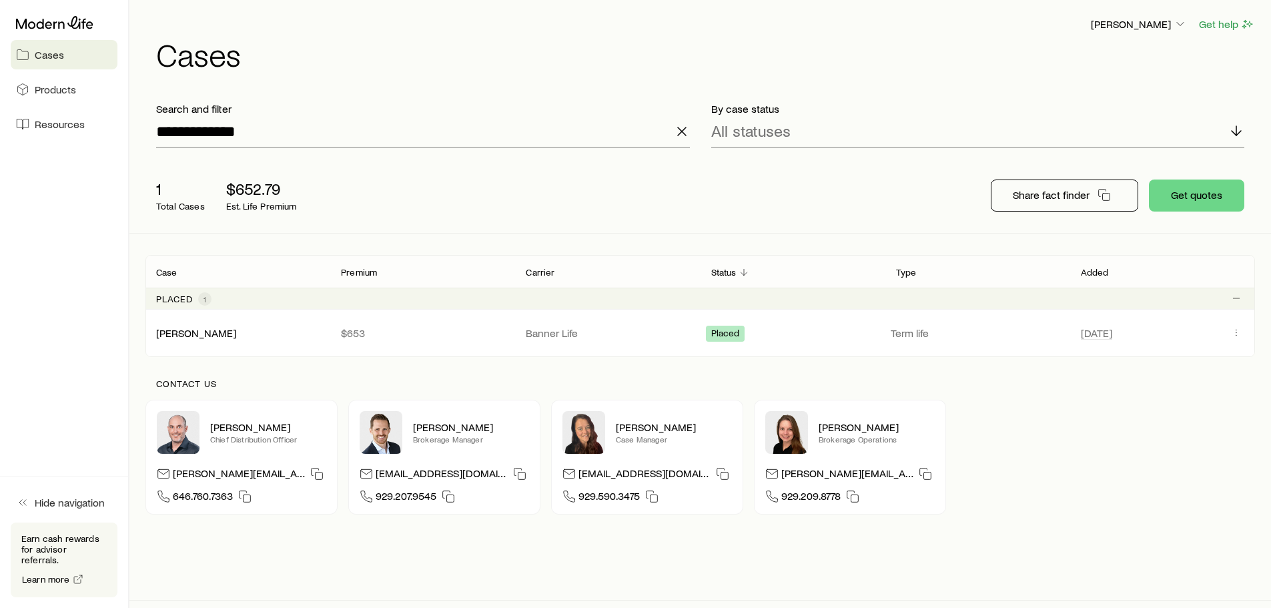
click at [41, 57] on span "Cases" at bounding box center [49, 54] width 29 height 13
click at [49, 18] on icon at bounding box center [54, 22] width 77 height 13
click at [60, 19] on icon at bounding box center [54, 22] width 77 height 13
click at [56, 95] on span "Products" at bounding box center [55, 89] width 41 height 13
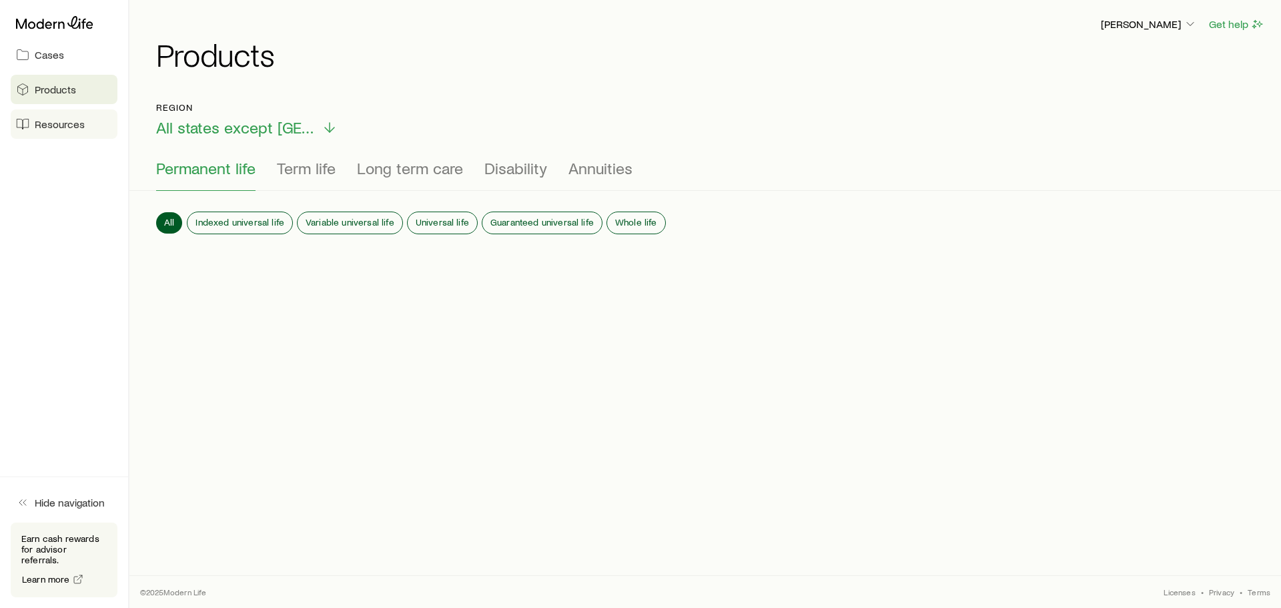
click at [100, 129] on link "Resources" at bounding box center [64, 123] width 107 height 29
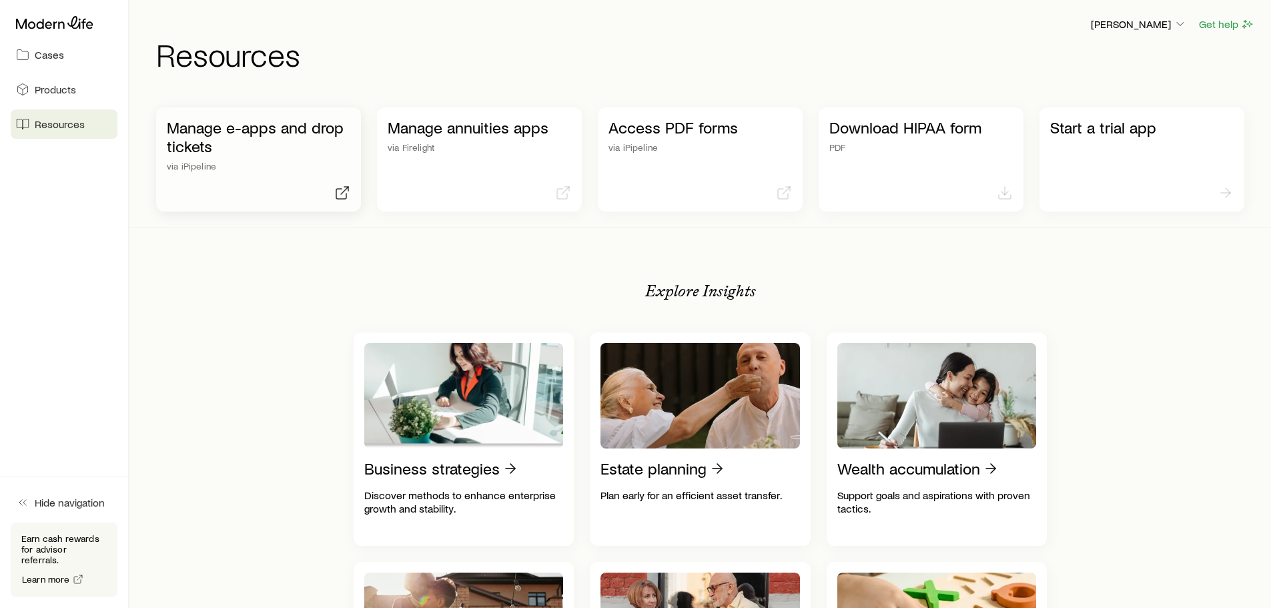
click at [268, 139] on p "Manage e-apps and drop tickets" at bounding box center [258, 136] width 183 height 37
